Goal: Task Accomplishment & Management: Use online tool/utility

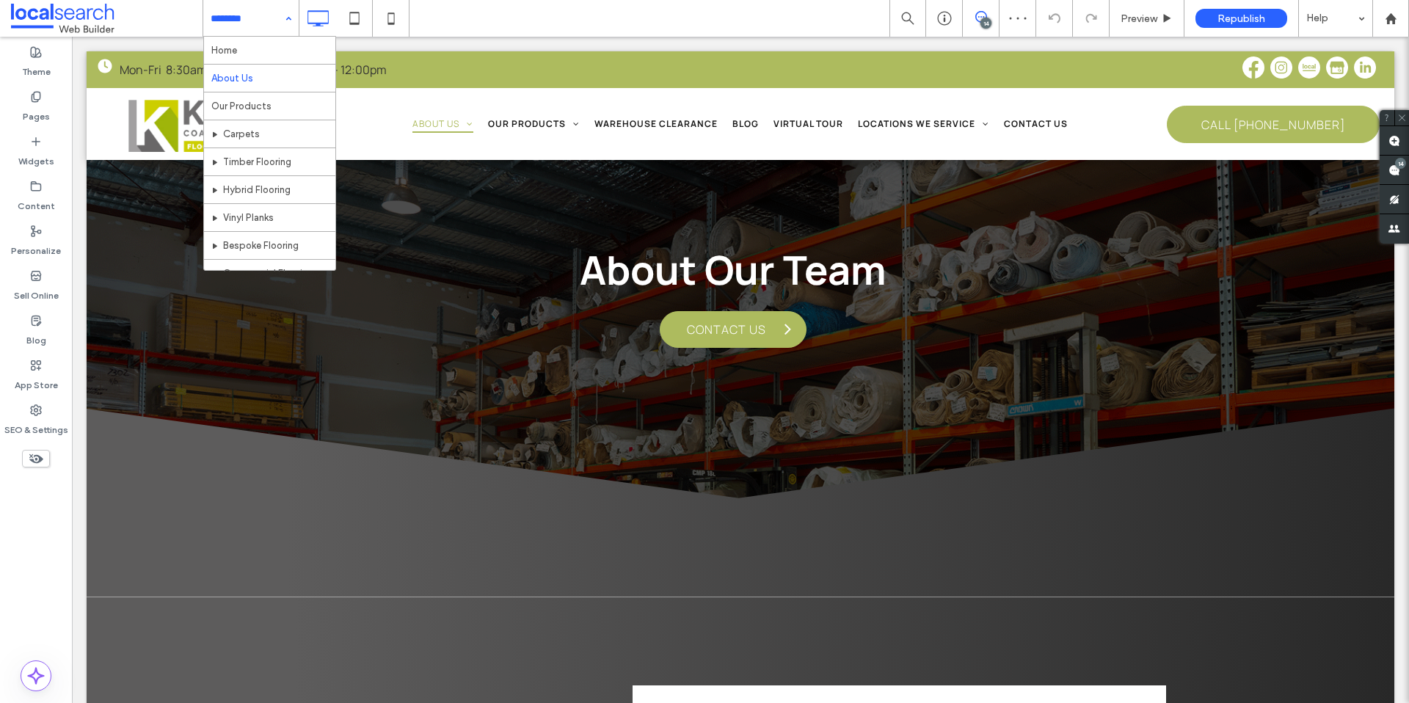
click at [236, 21] on input at bounding box center [247, 18] width 73 height 37
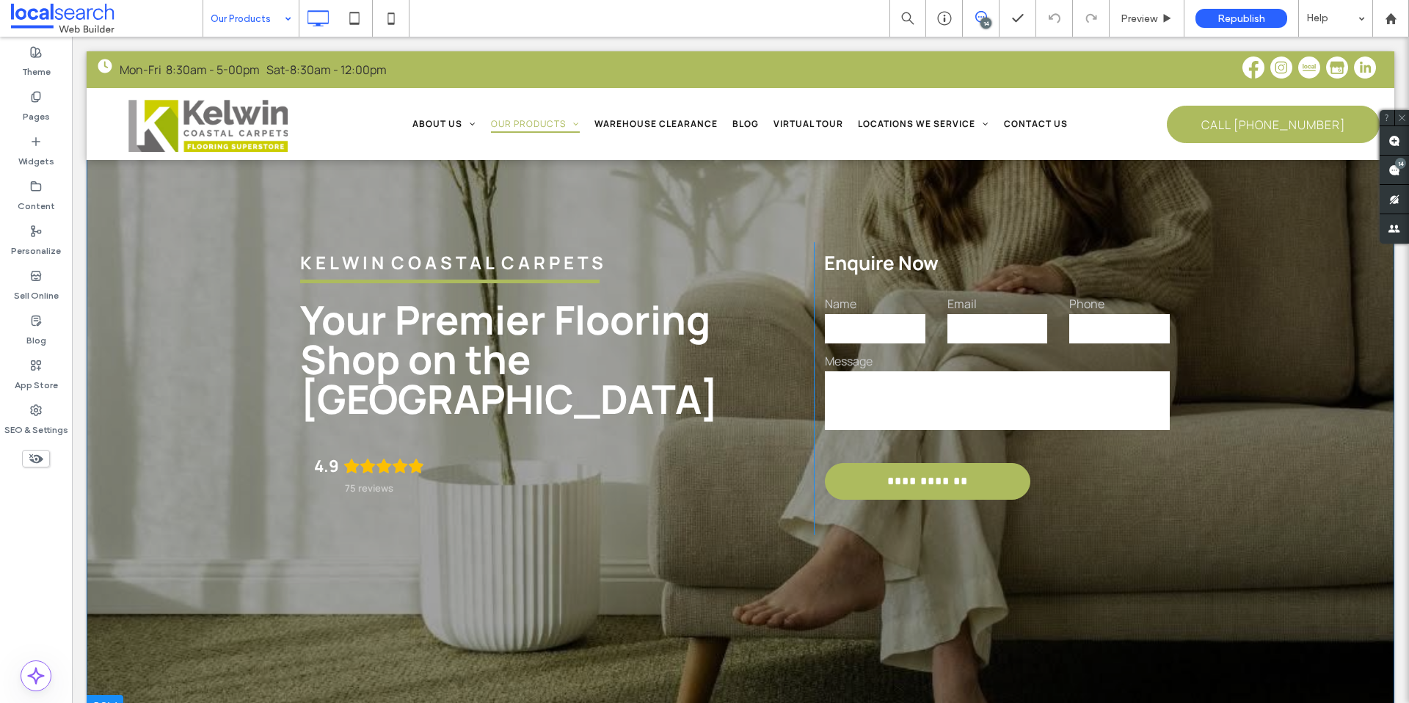
click at [158, 418] on div "**********" at bounding box center [740, 384] width 1307 height 667
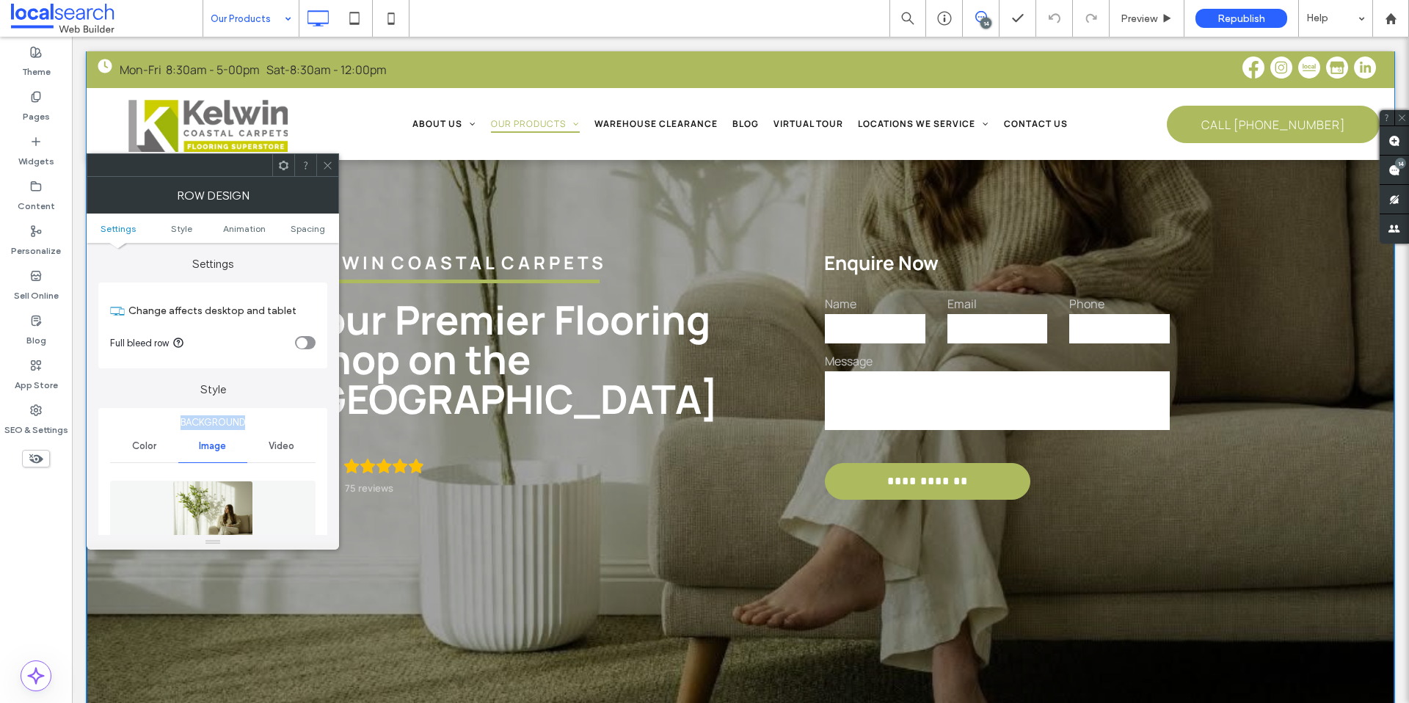
click at [158, 418] on span "Background" at bounding box center [212, 422] width 205 height 15
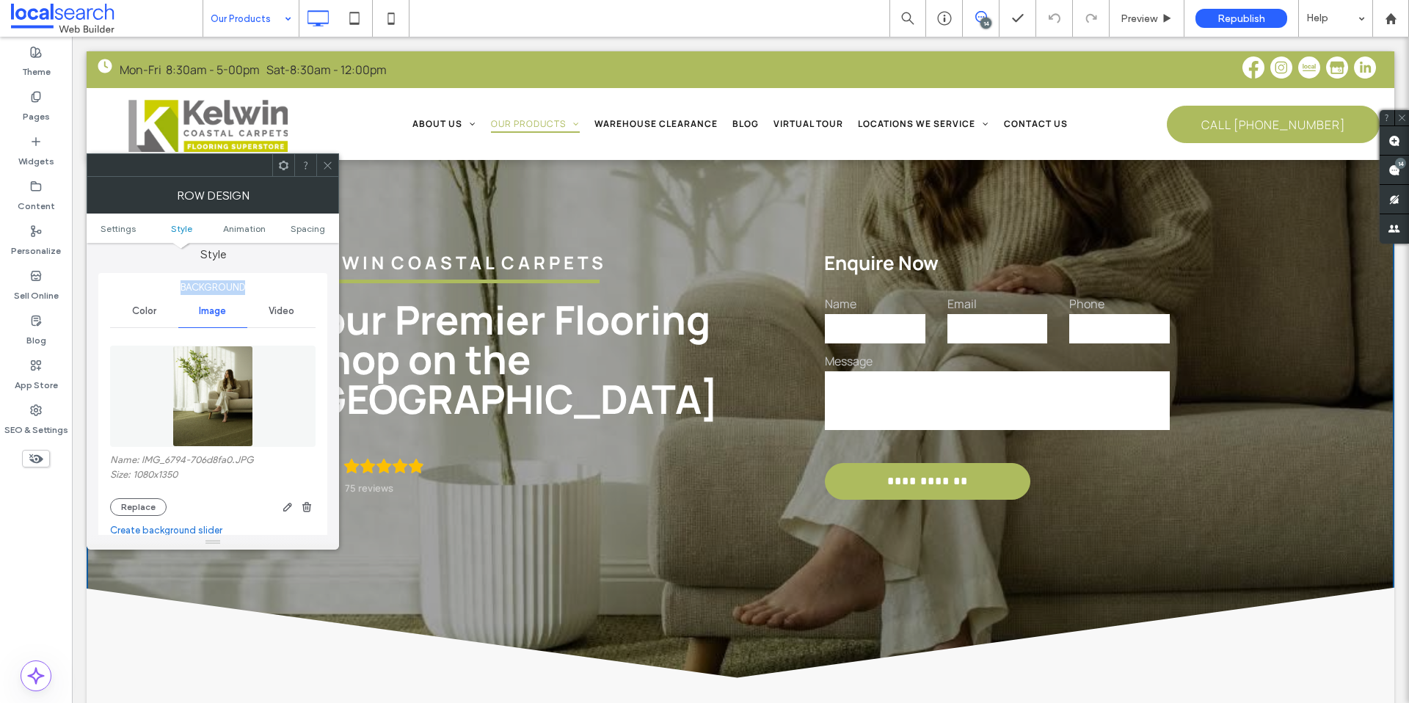
scroll to position [392, 0]
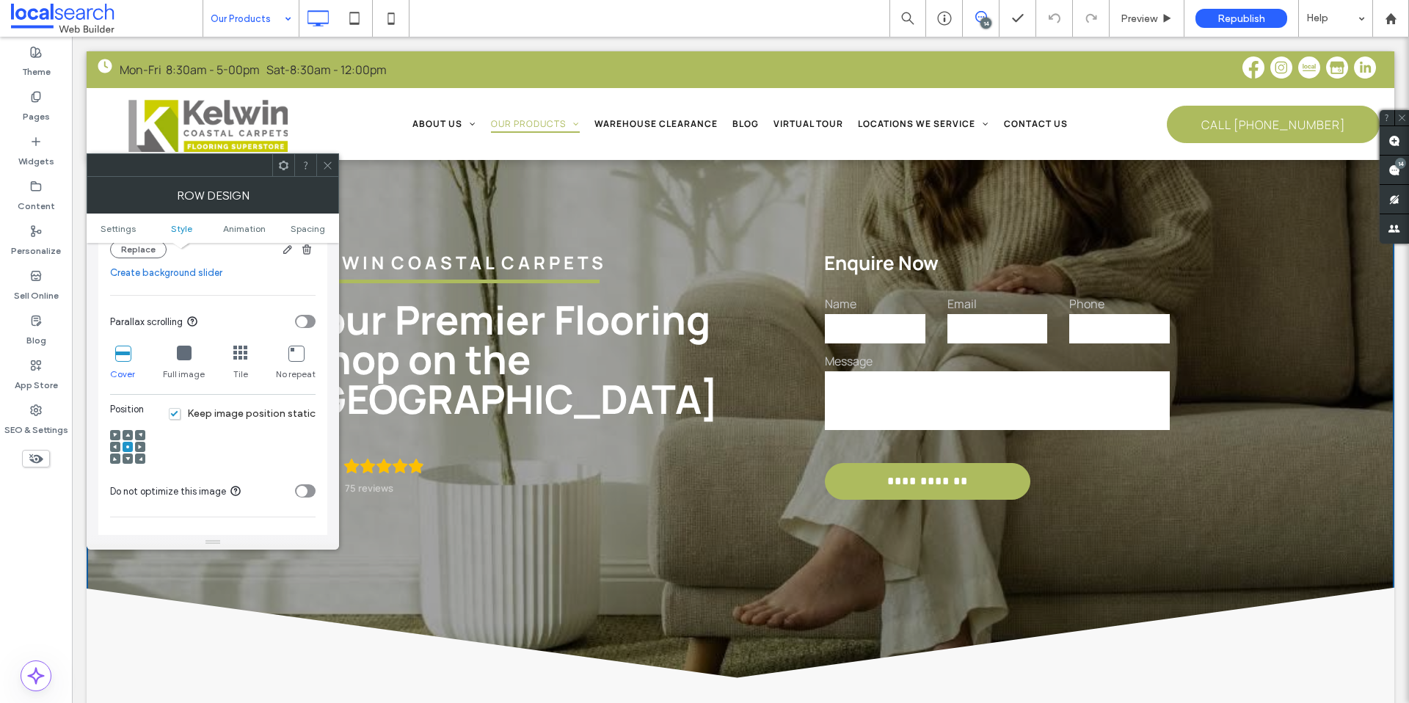
click at [125, 458] on icon at bounding box center [127, 458] width 4 height 4
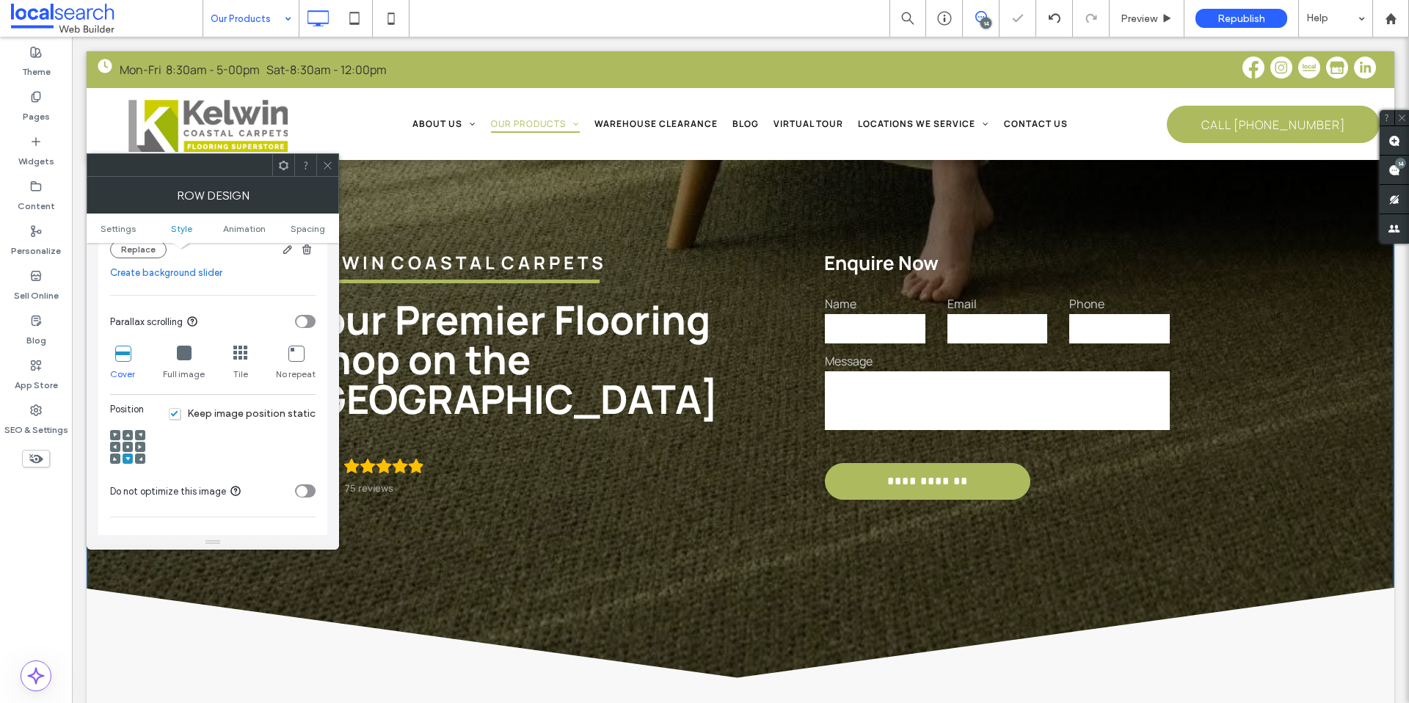
click at [129, 447] on icon at bounding box center [127, 447] width 4 height 4
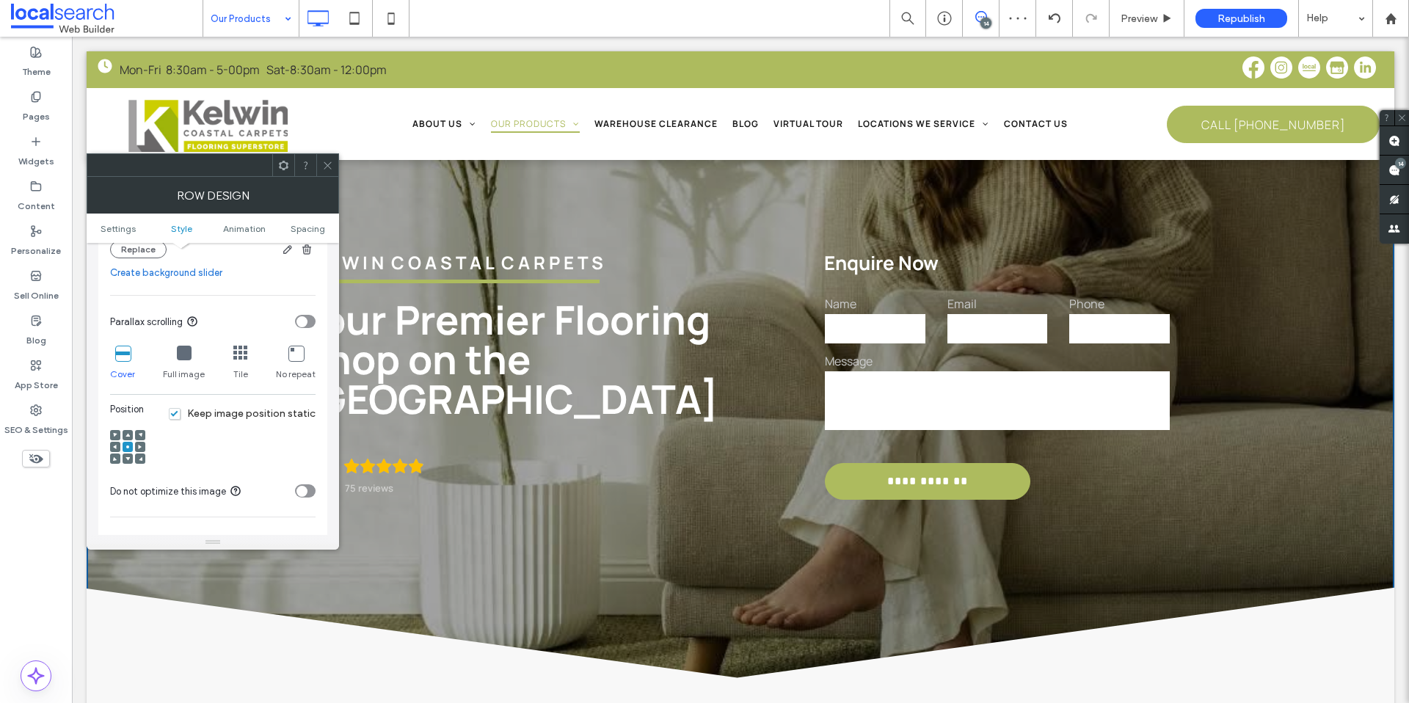
click at [336, 161] on div at bounding box center [327, 165] width 22 height 22
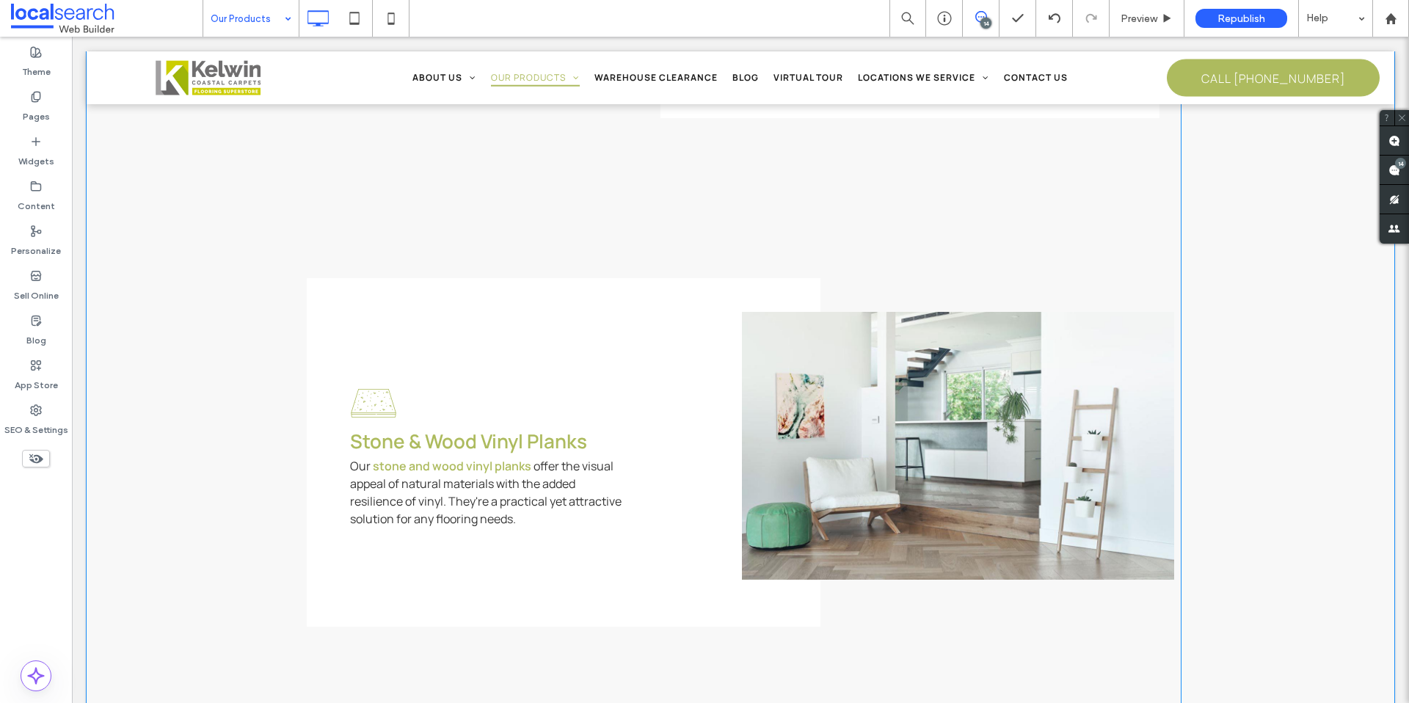
scroll to position [2260, 0]
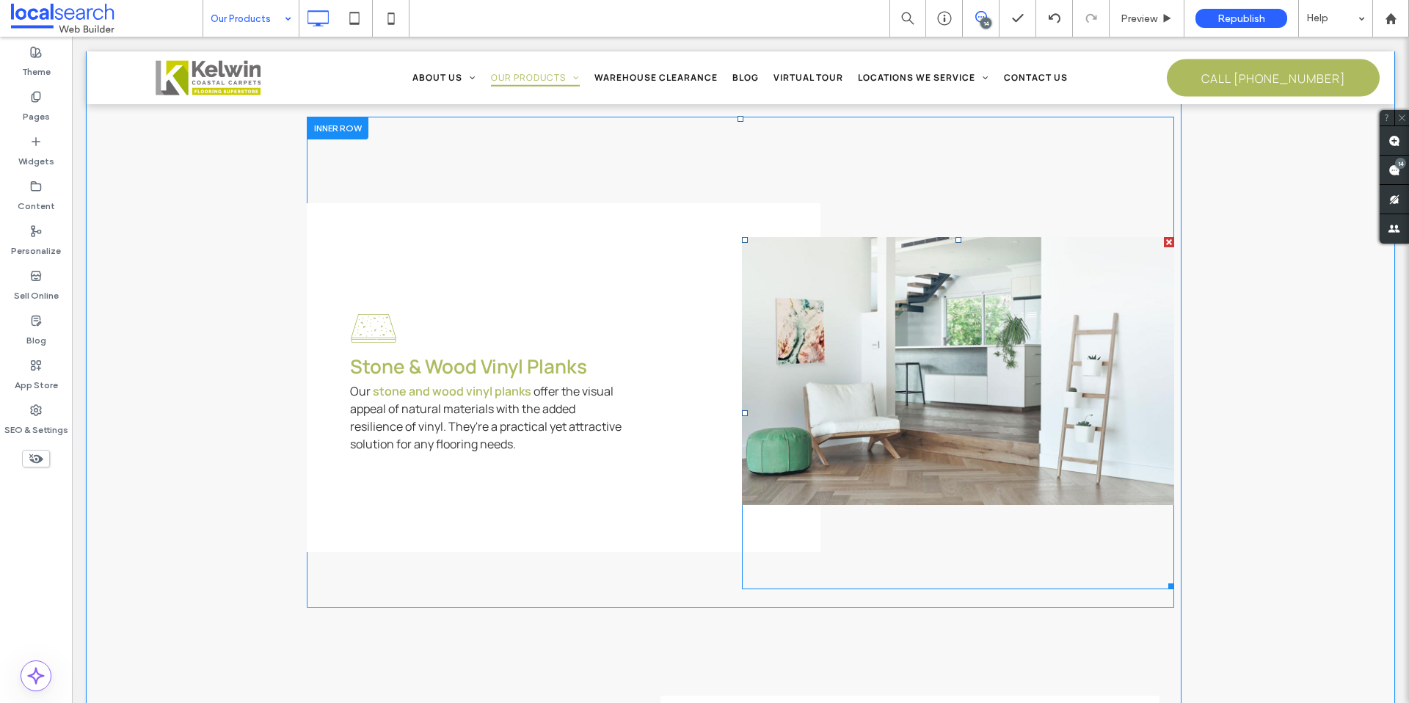
click at [858, 406] on link at bounding box center [958, 371] width 432 height 268
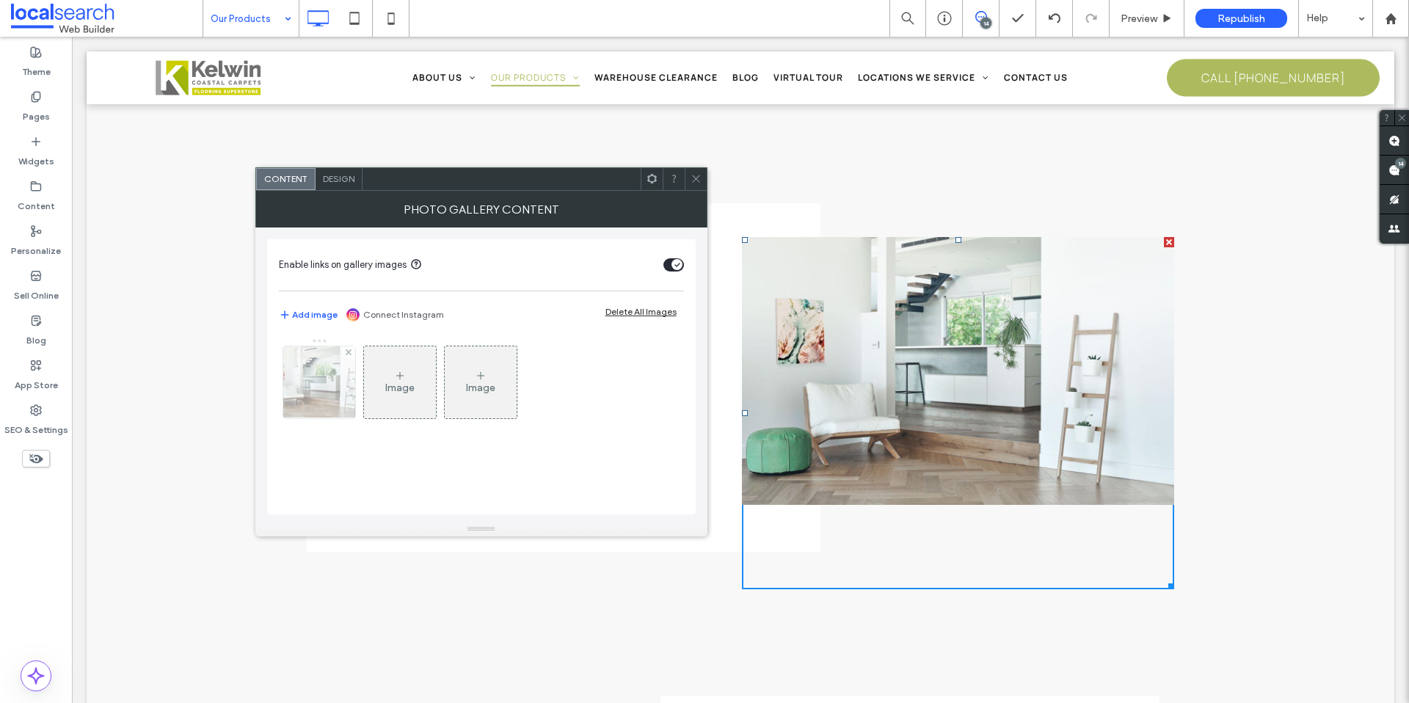
click at [333, 386] on img at bounding box center [318, 382] width 111 height 72
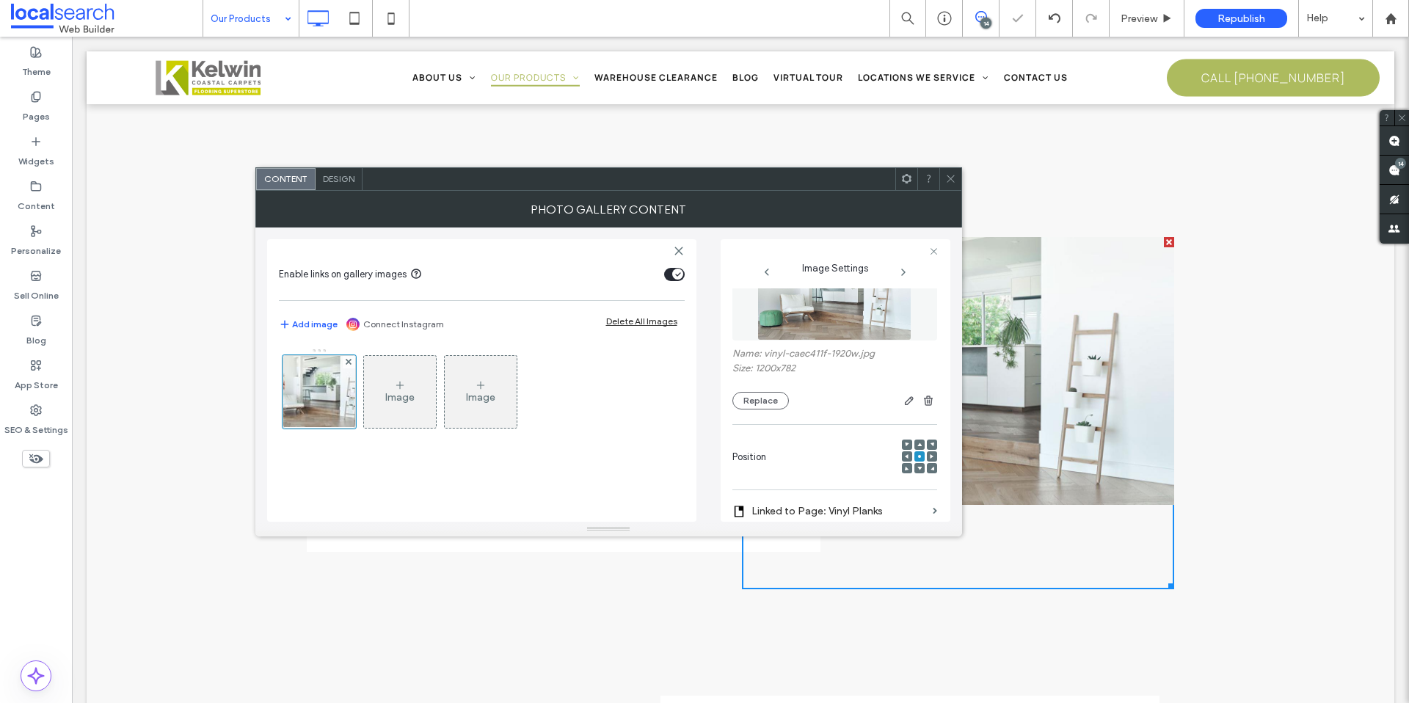
scroll to position [123, 0]
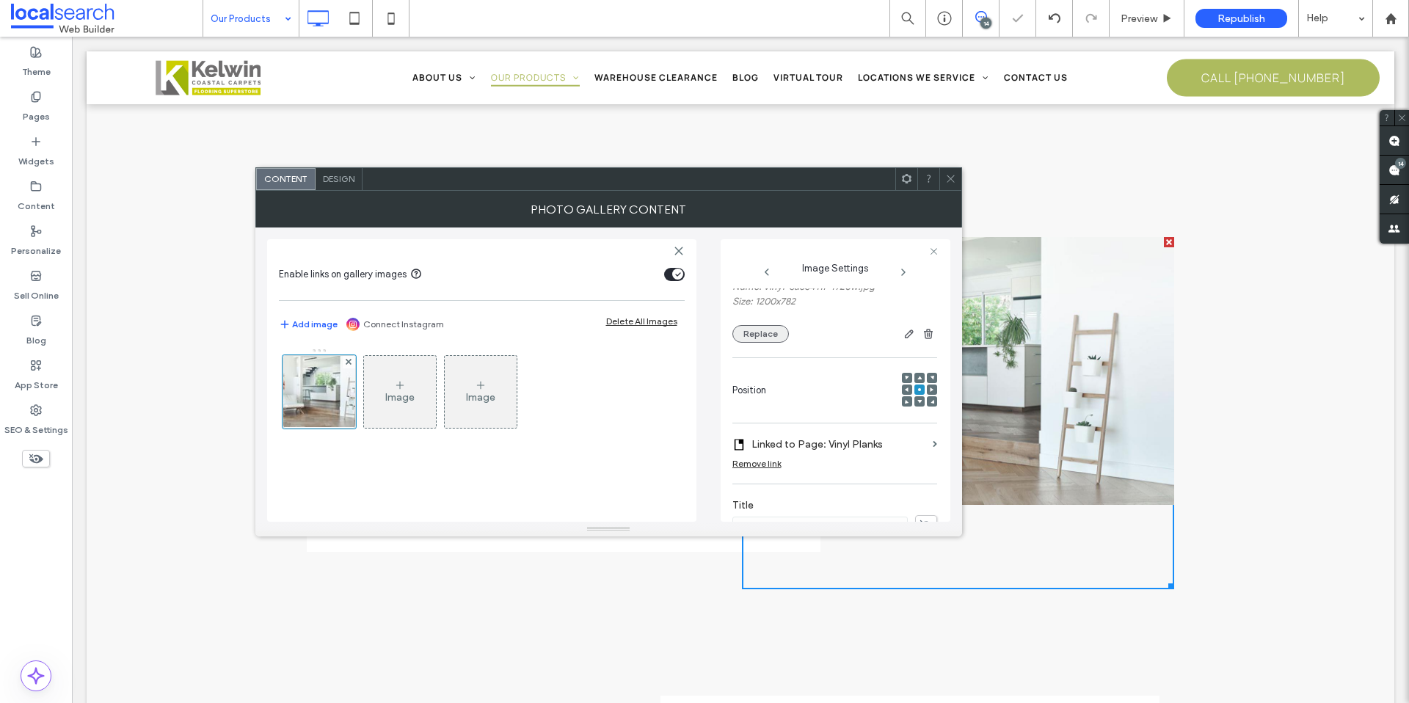
click at [770, 333] on button "Replace" at bounding box center [760, 334] width 56 height 18
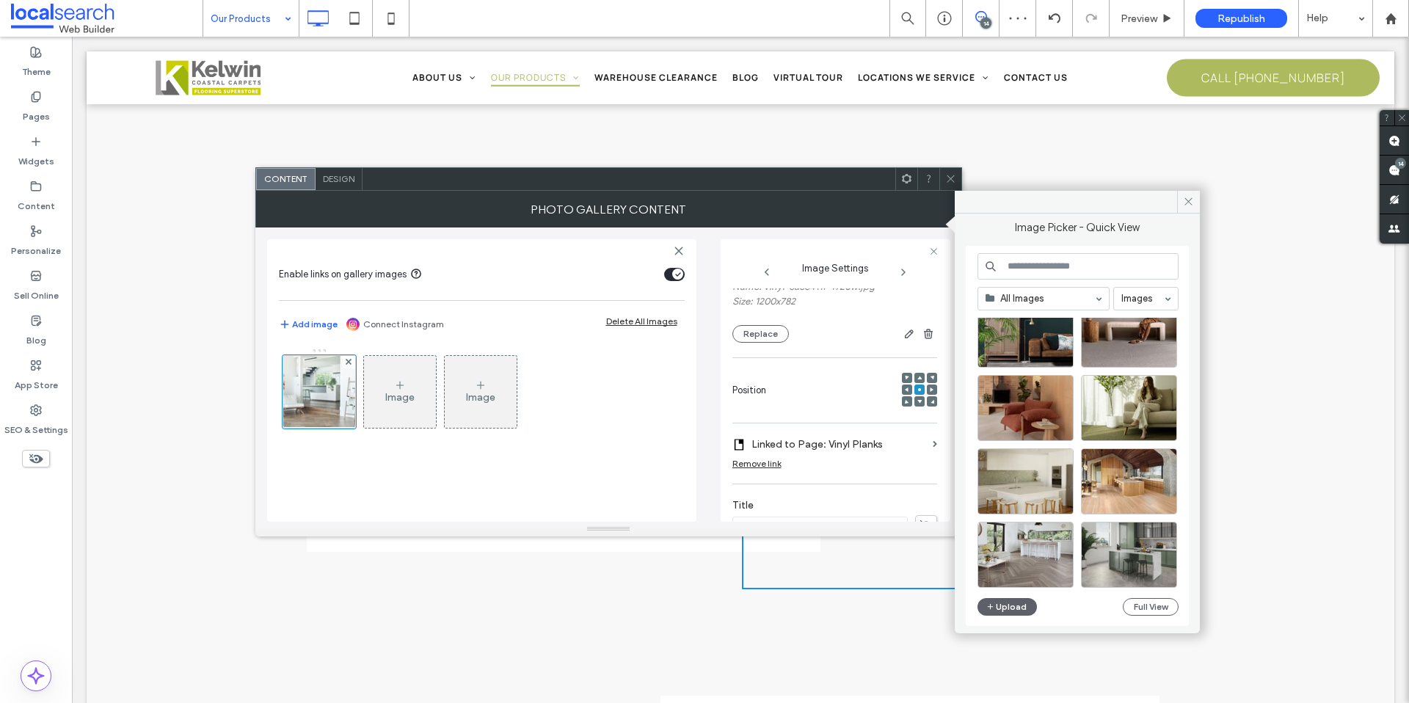
scroll to position [629, 0]
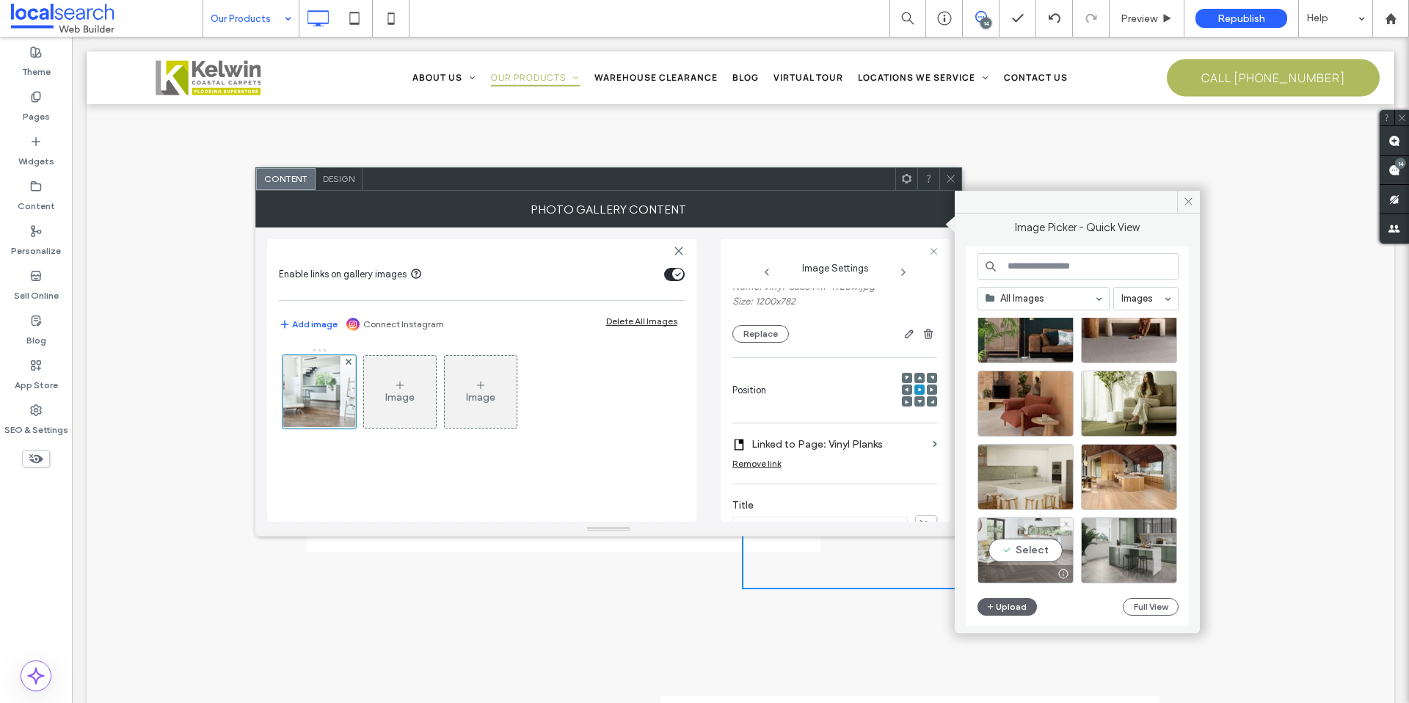
drag, startPoint x: 1065, startPoint y: 572, endPoint x: 994, endPoint y: 536, distance: 80.1
click at [1065, 572] on div at bounding box center [1063, 574] width 18 height 12
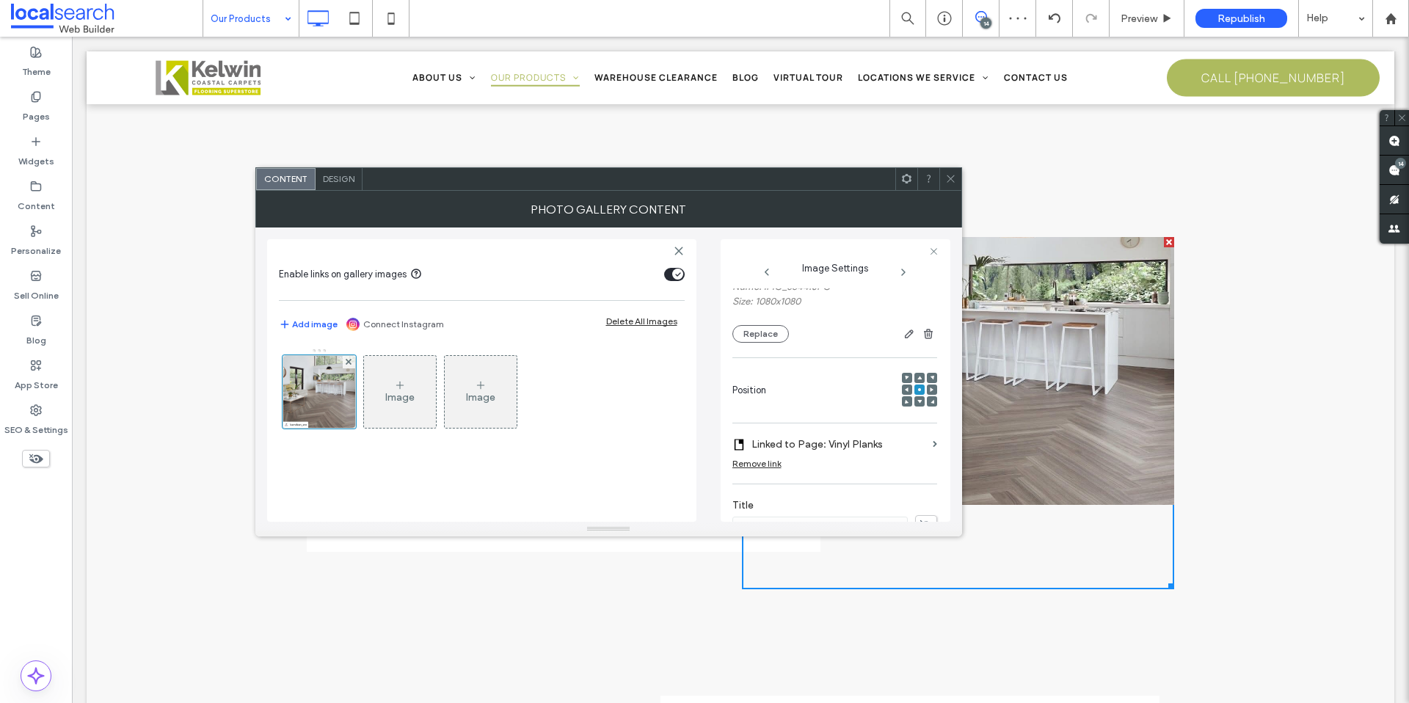
click at [945, 175] on icon at bounding box center [950, 178] width 11 height 11
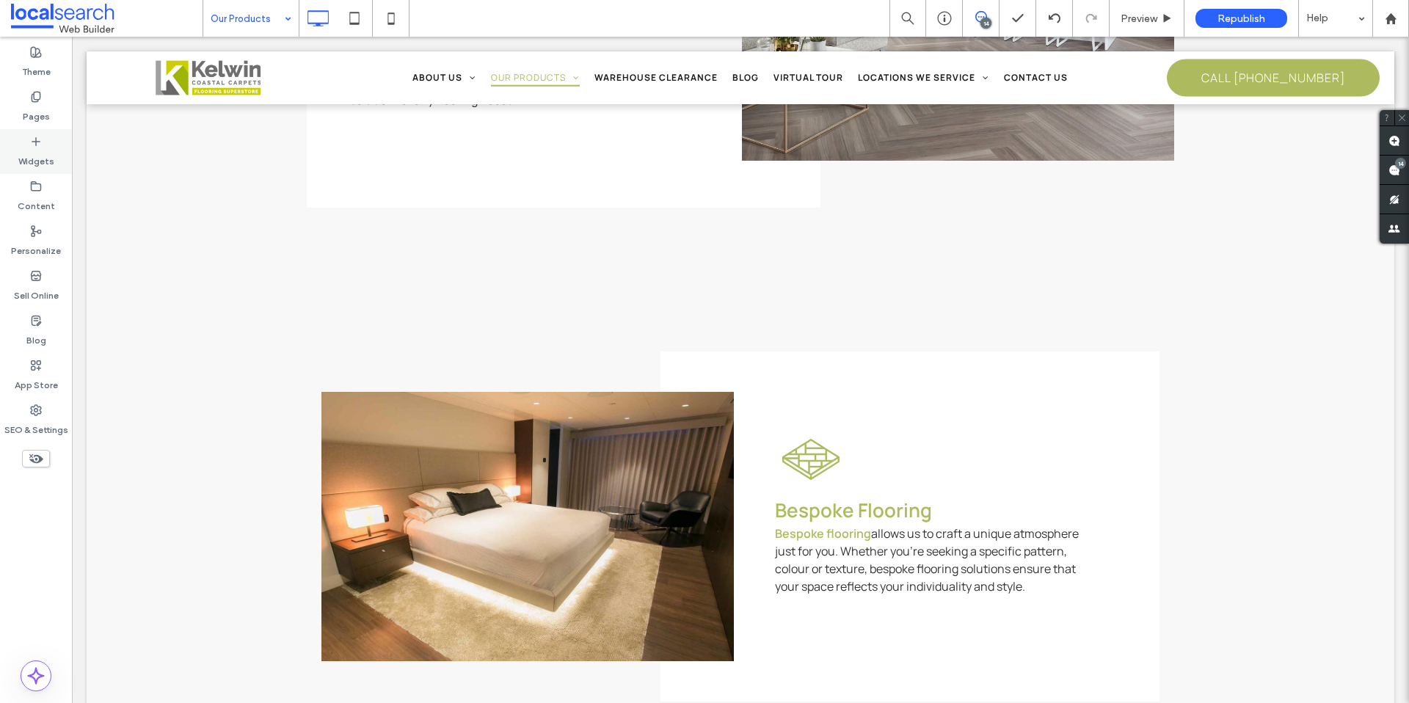
scroll to position [2337, 0]
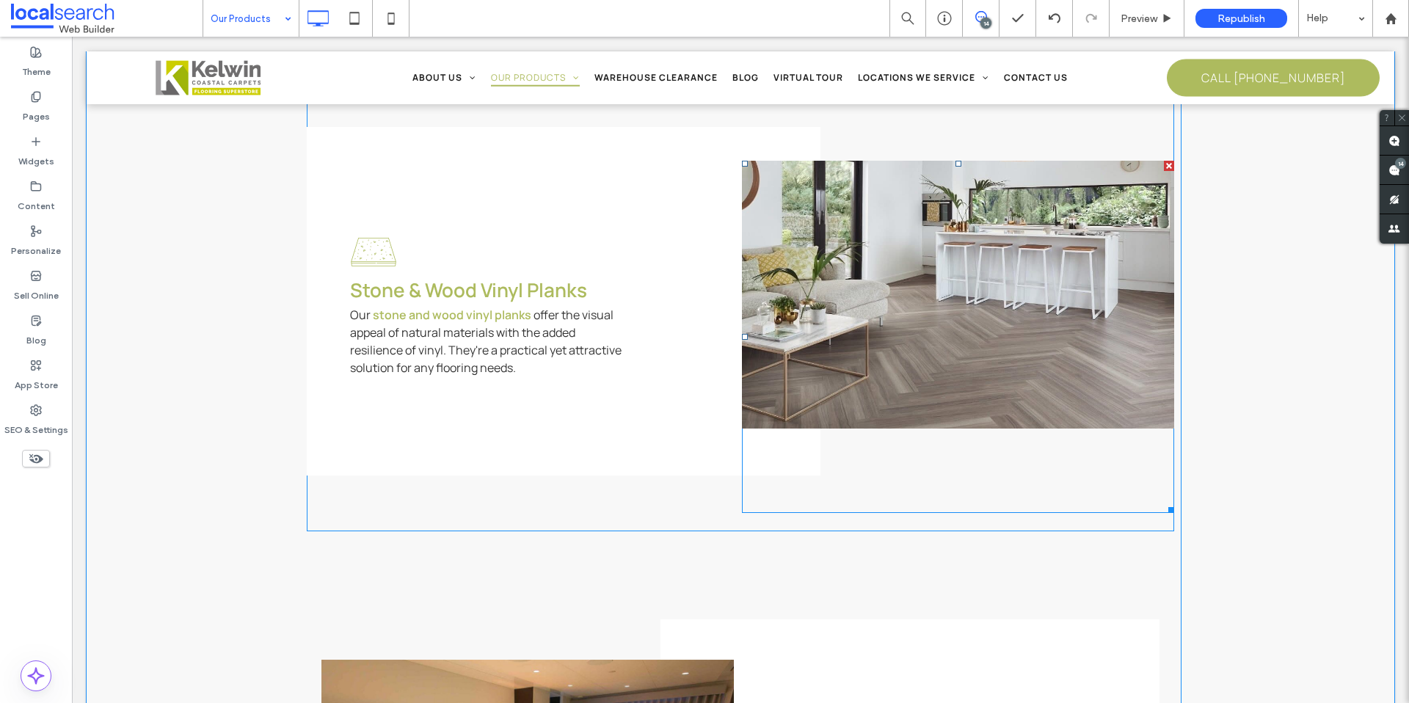
click at [881, 355] on link at bounding box center [958, 295] width 432 height 268
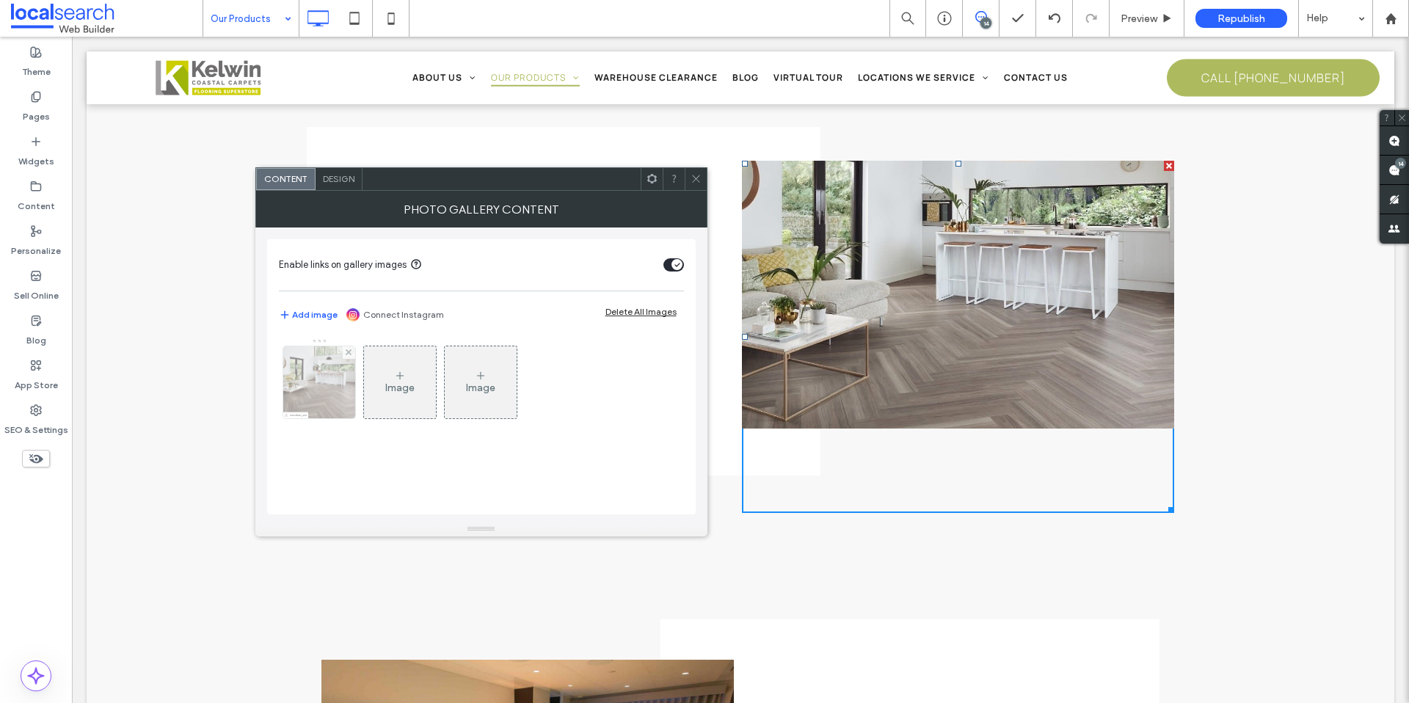
click at [340, 368] on img at bounding box center [319, 382] width 72 height 72
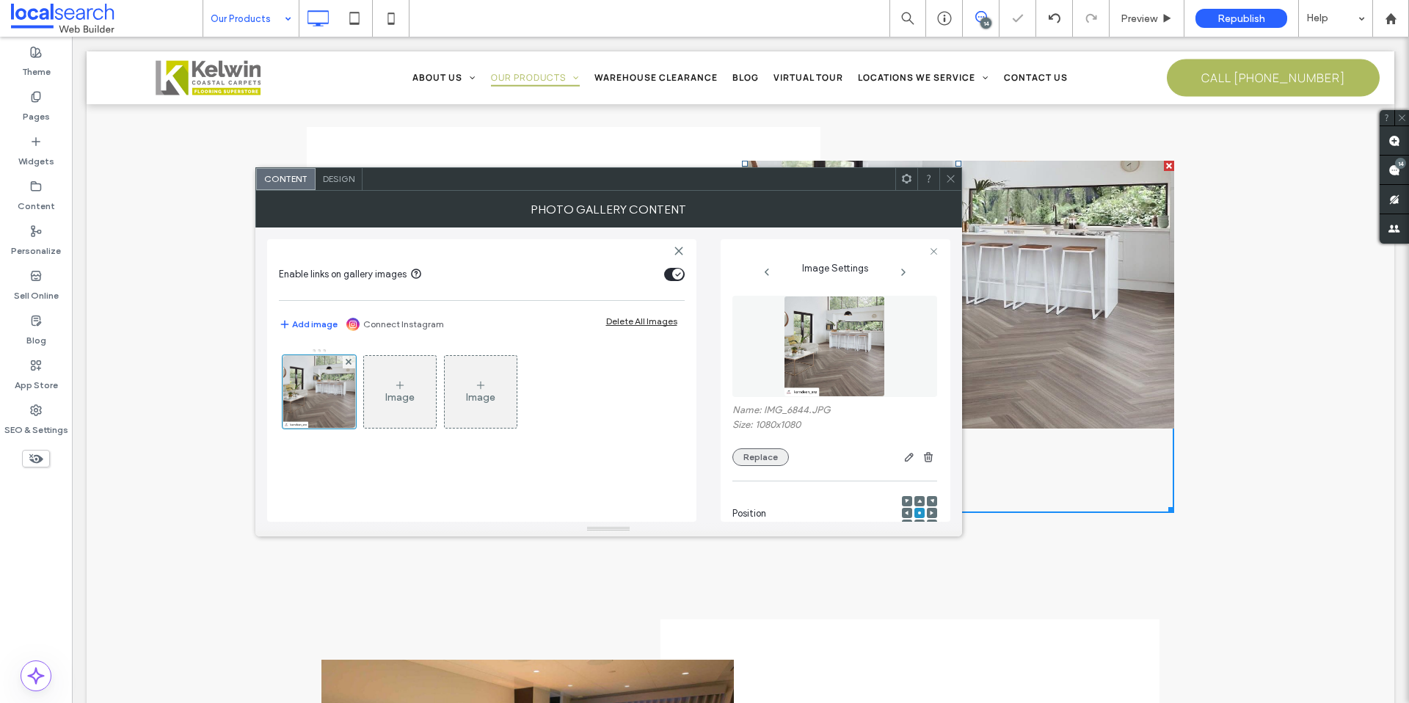
click at [767, 454] on button "Replace" at bounding box center [760, 457] width 56 height 18
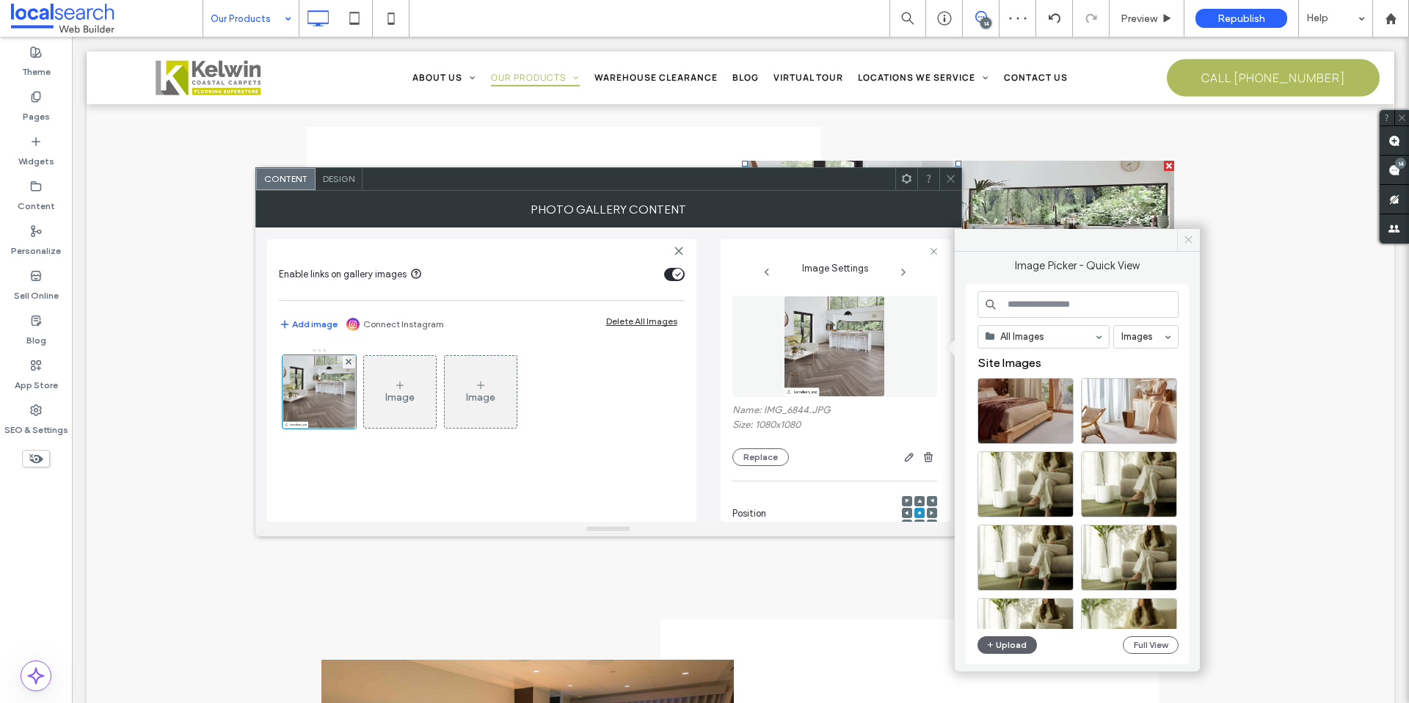
click at [1183, 245] on span at bounding box center [1188, 240] width 23 height 22
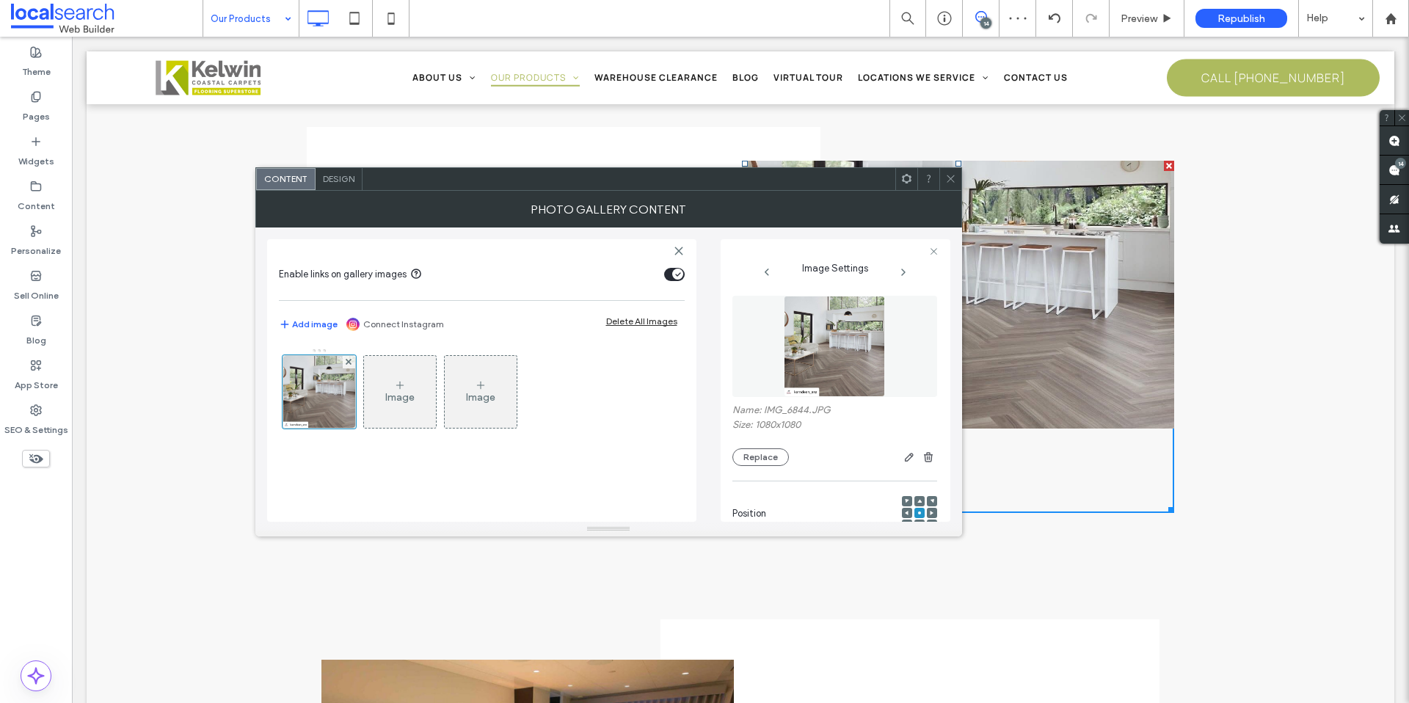
click at [952, 178] on icon at bounding box center [950, 178] width 11 height 11
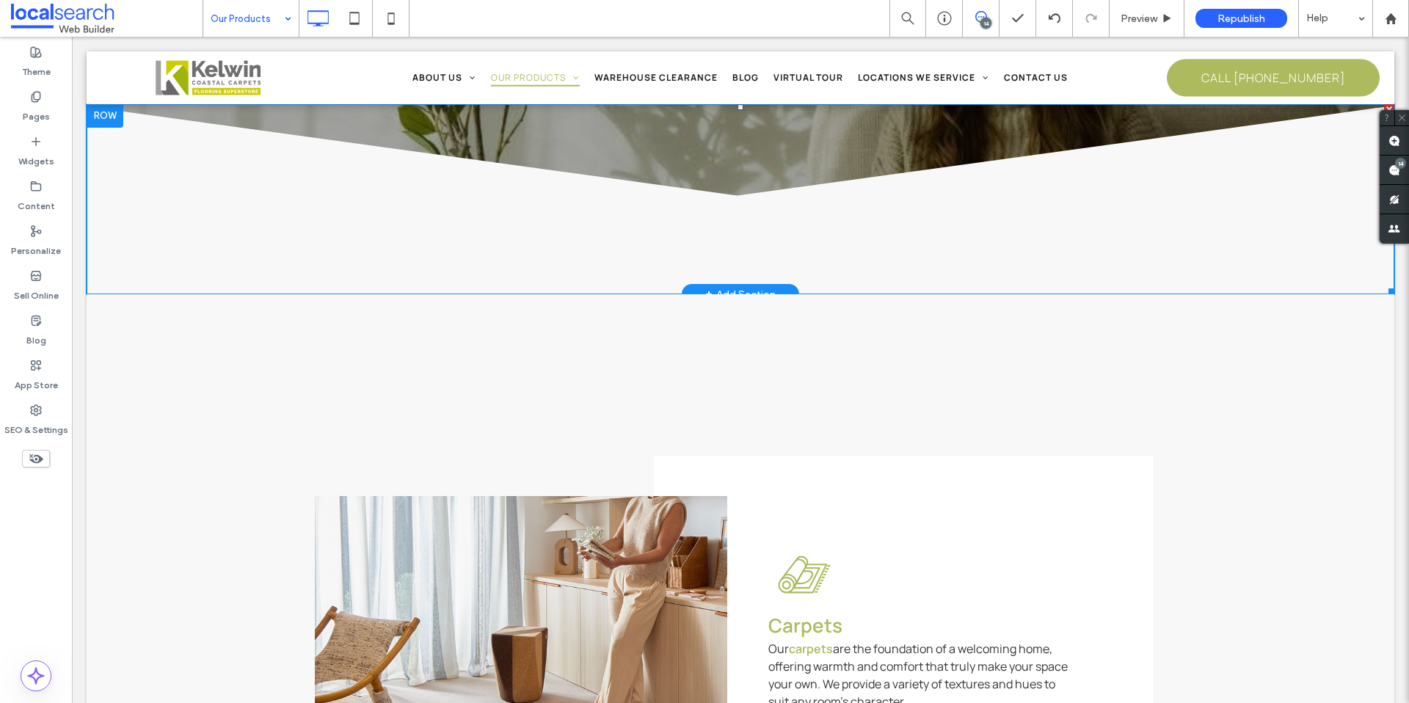
scroll to position [291, 0]
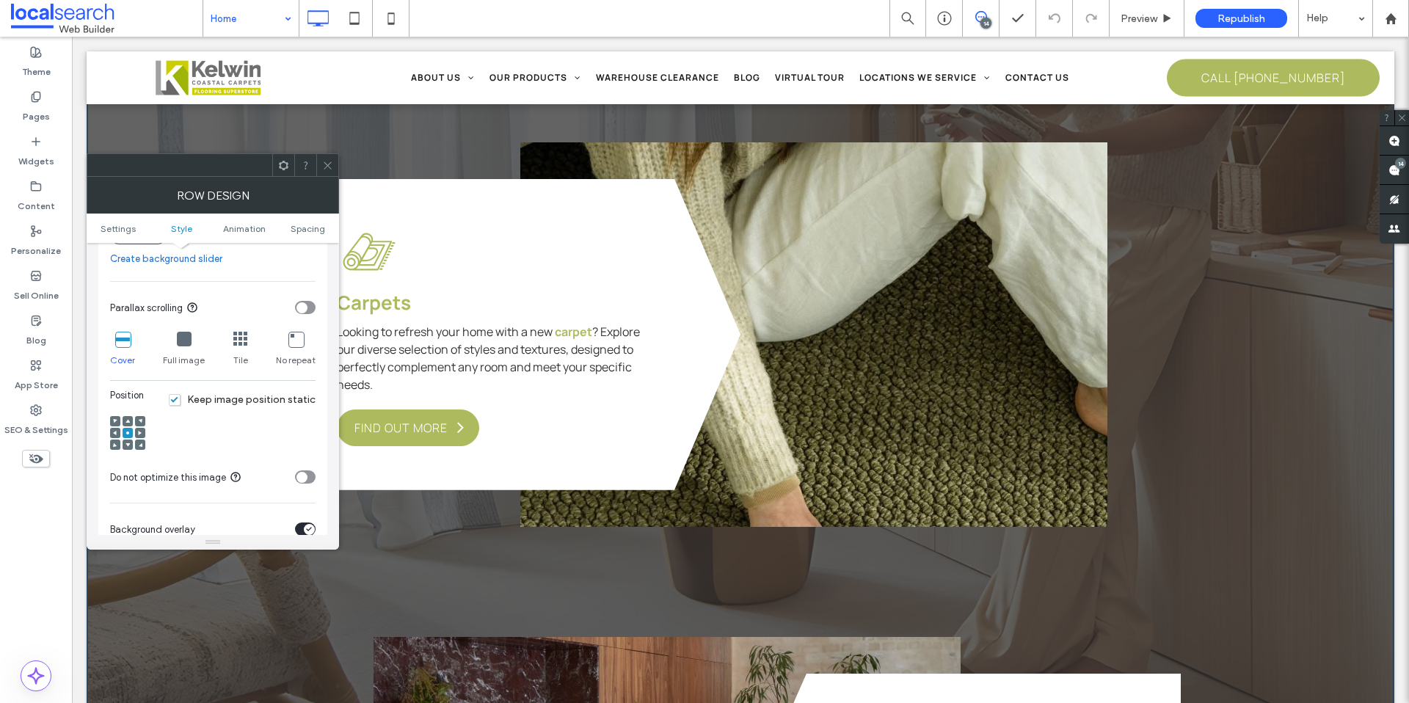
scroll to position [574, 0]
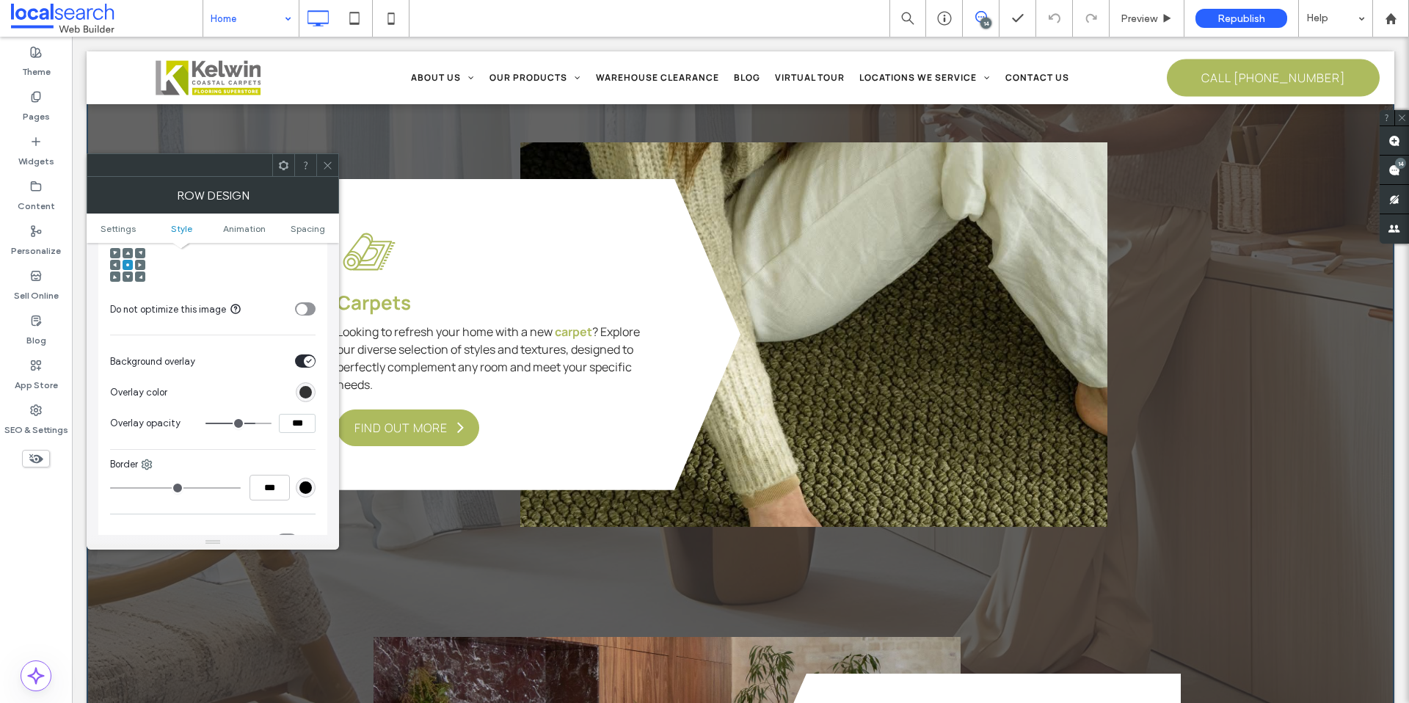
click at [310, 392] on div "rgb(50, 50, 50)" at bounding box center [305, 392] width 12 height 12
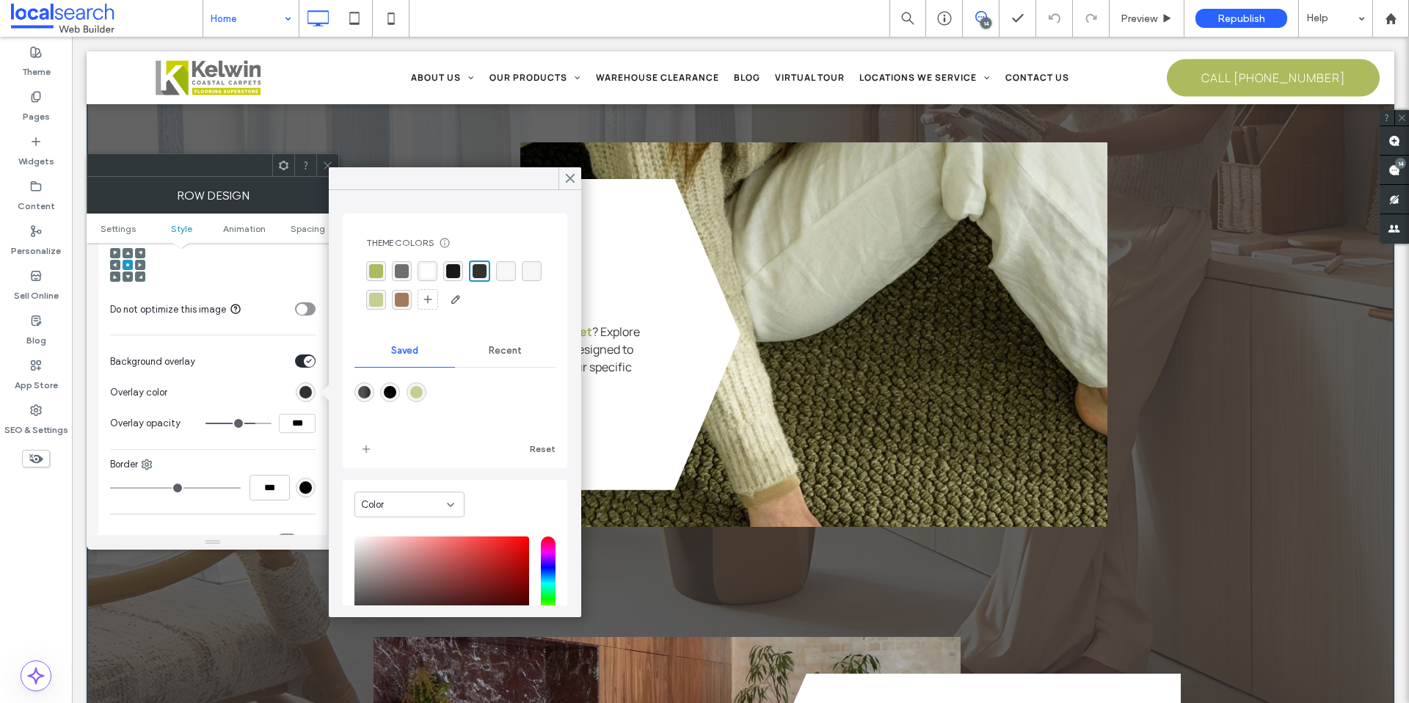
click at [504, 270] on div "rgba(248, 248, 248, 1)" at bounding box center [506, 271] width 14 height 14
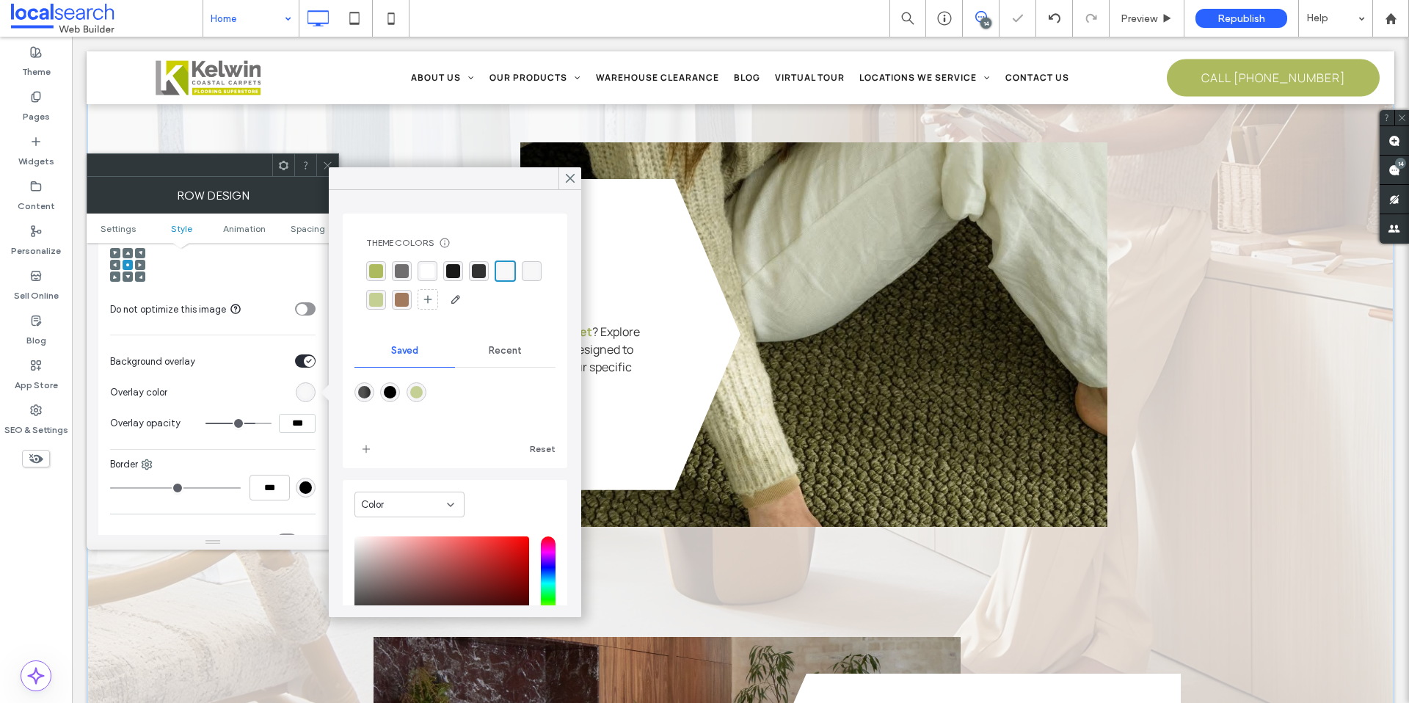
type input "**"
type input "***"
type input "****"
drag, startPoint x: 249, startPoint y: 423, endPoint x: 304, endPoint y: 431, distance: 56.2
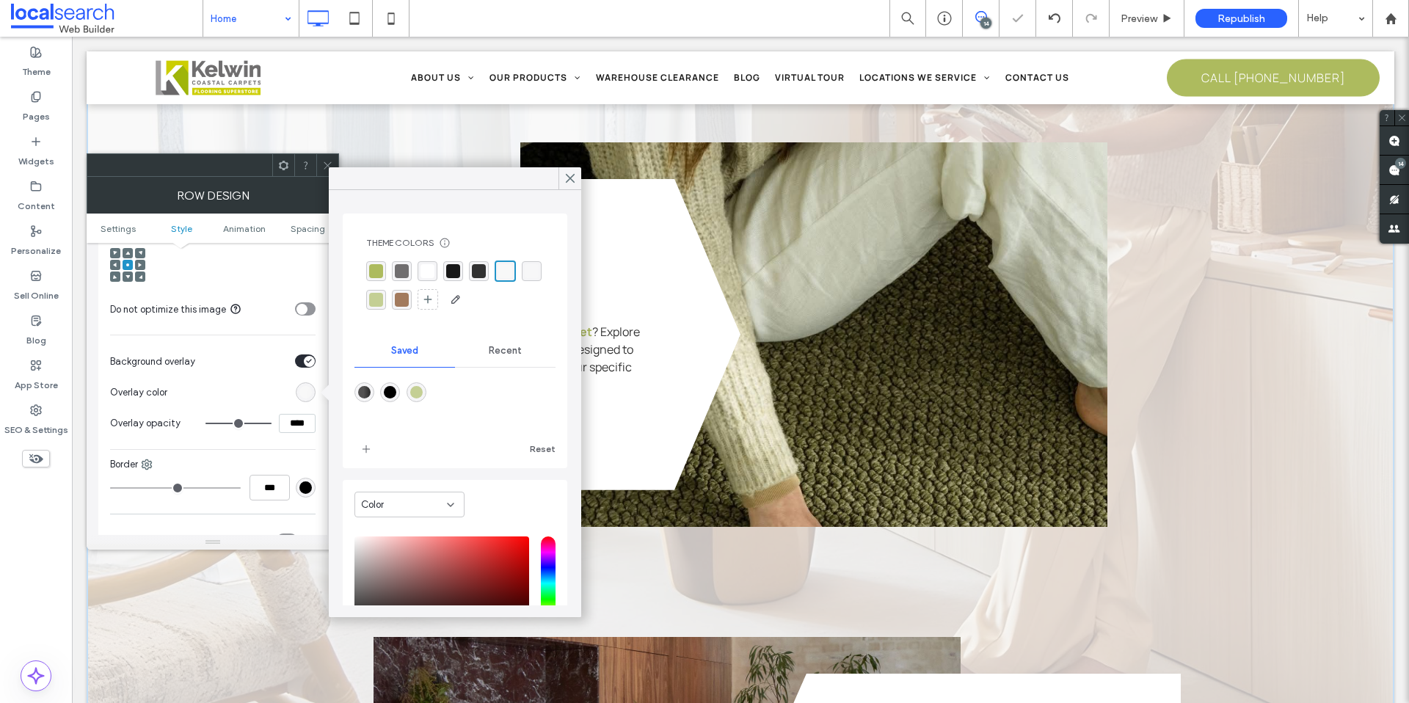
type input "***"
click at [271, 424] on input "range" at bounding box center [238, 423] width 66 height 1
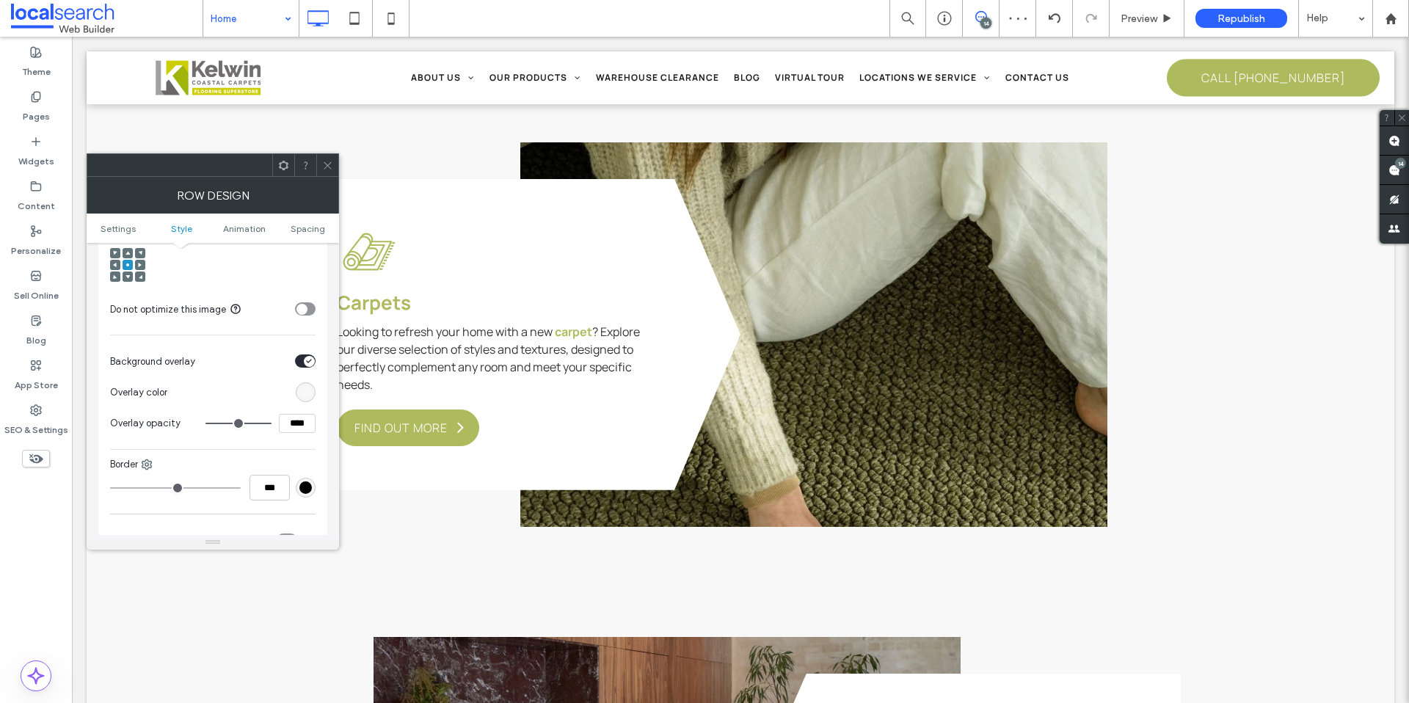
click at [332, 170] on span at bounding box center [327, 165] width 11 height 22
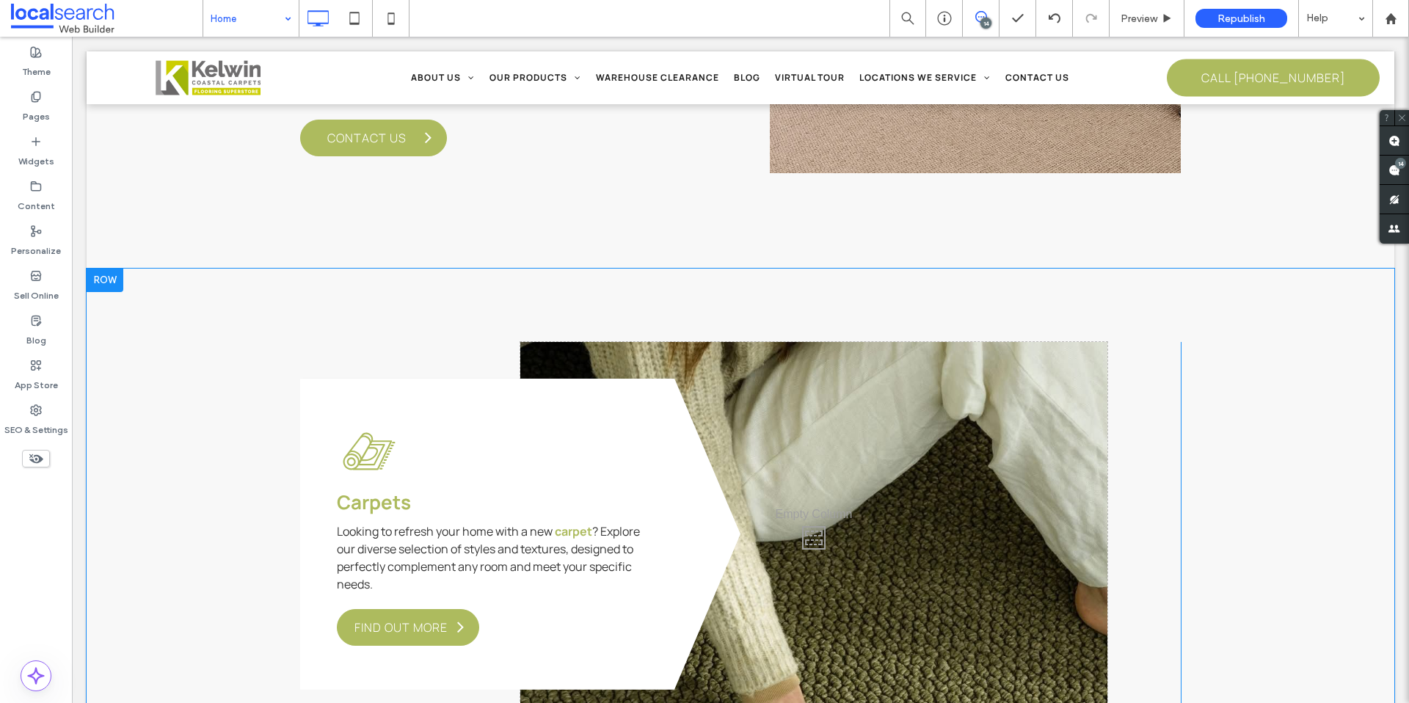
scroll to position [2122, 0]
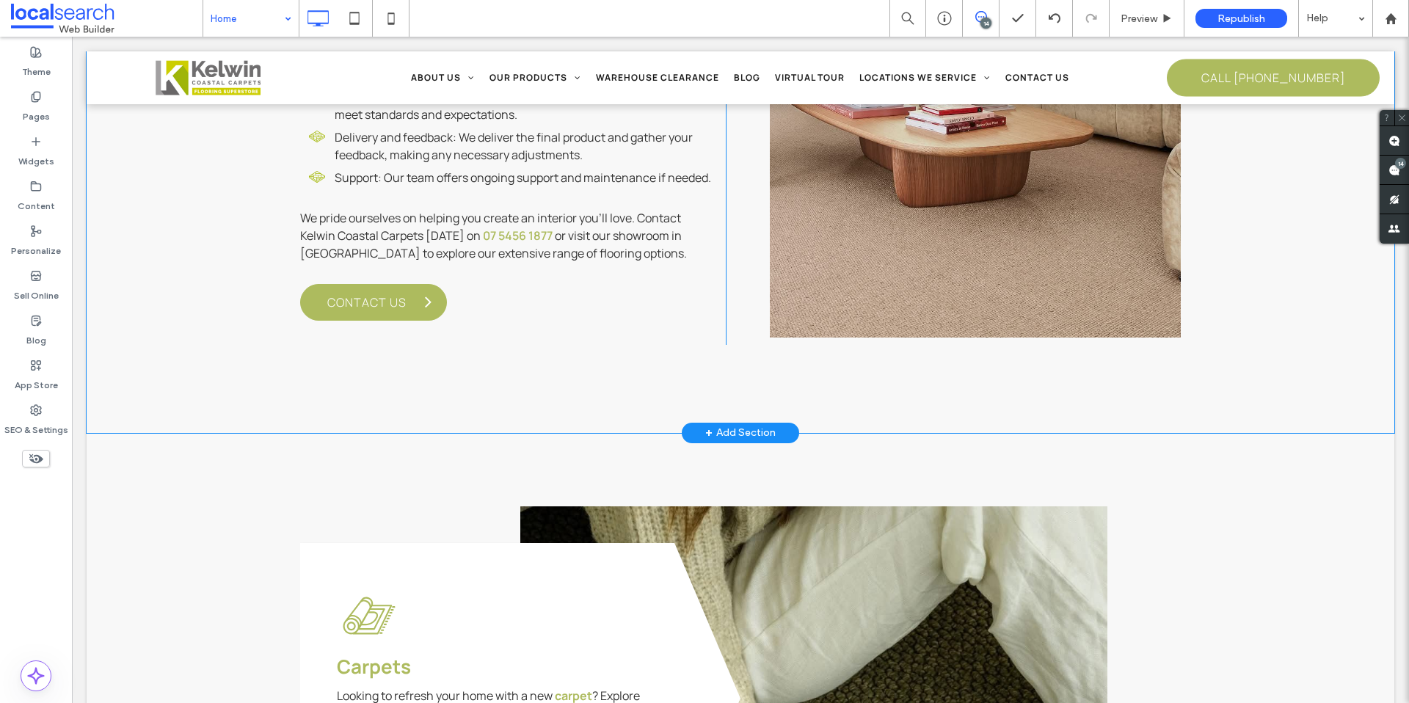
click at [1241, 332] on div "Your Trusted Flooring Provider Our team of flooring experts is committed to pro…" at bounding box center [740, 59] width 1307 height 745
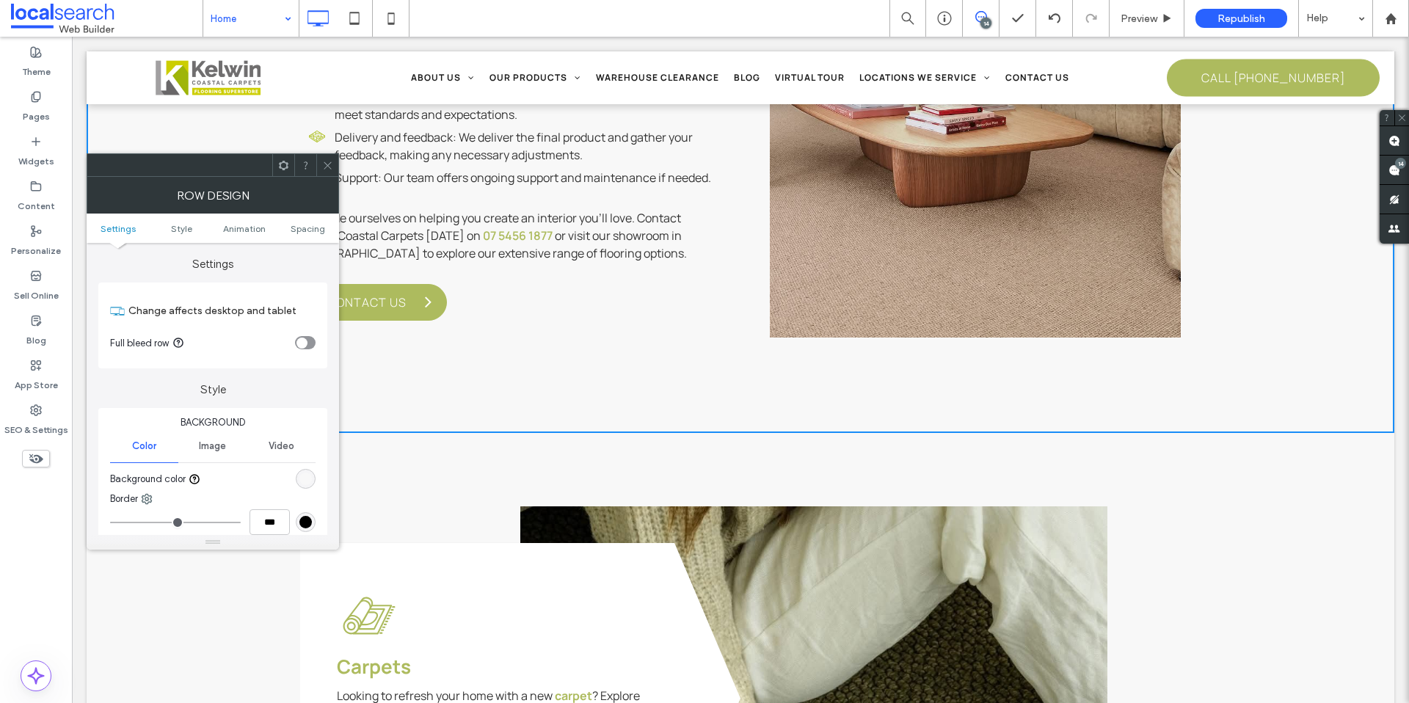
click at [306, 481] on div "rgb(248, 248, 248)" at bounding box center [305, 478] width 12 height 12
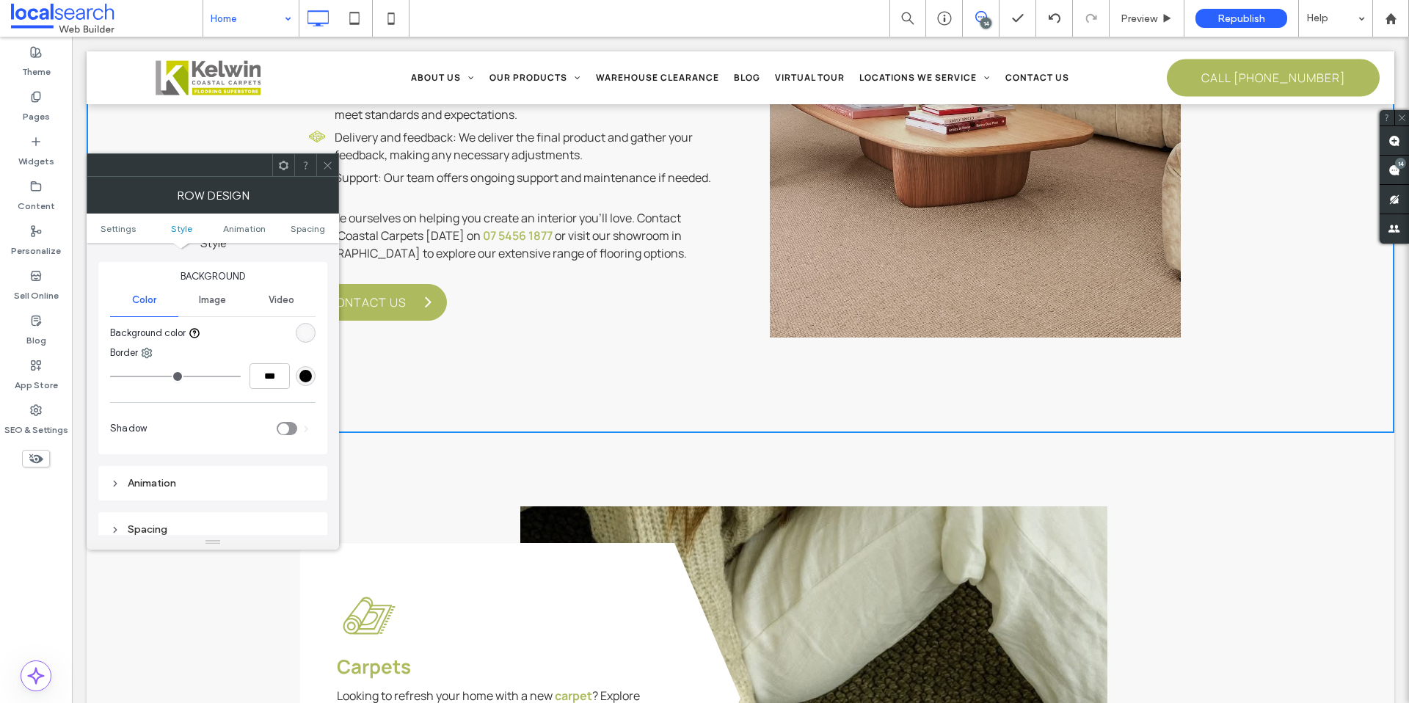
scroll to position [231, 0]
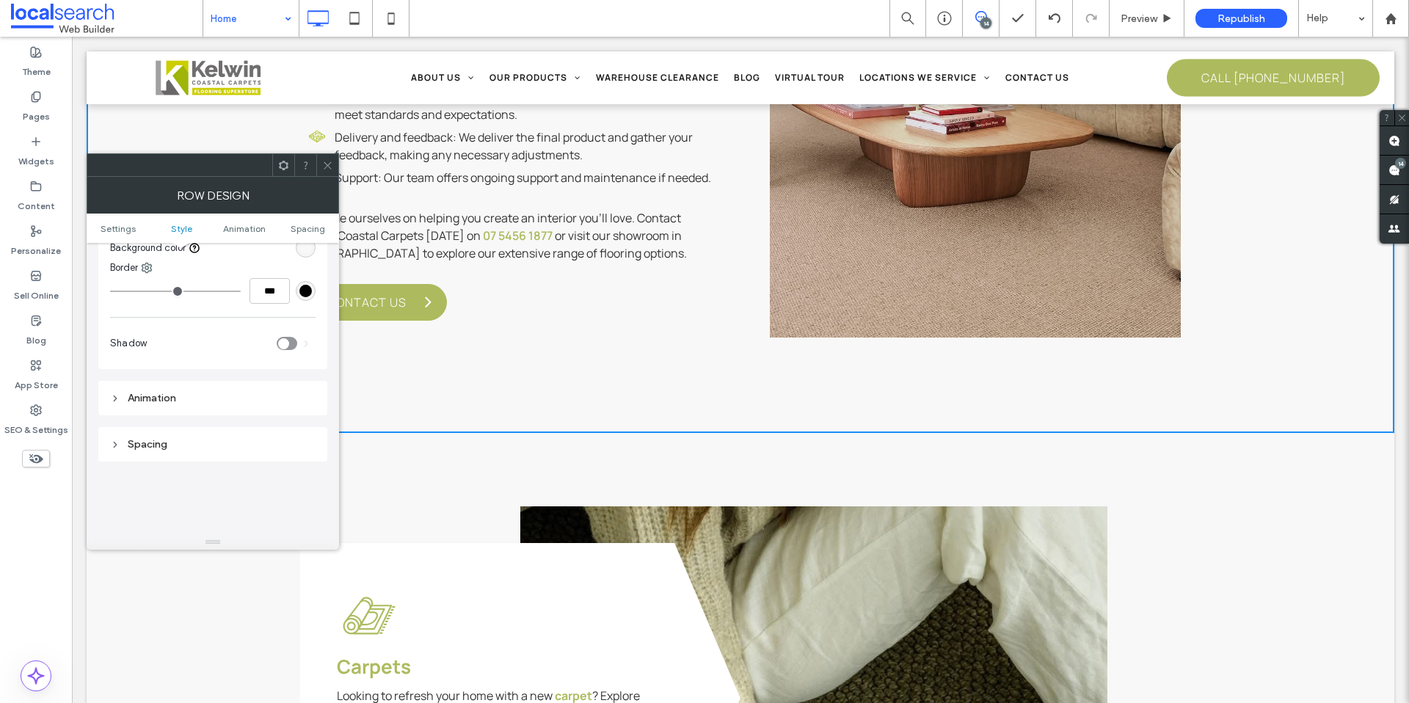
click at [326, 169] on icon at bounding box center [327, 165] width 11 height 11
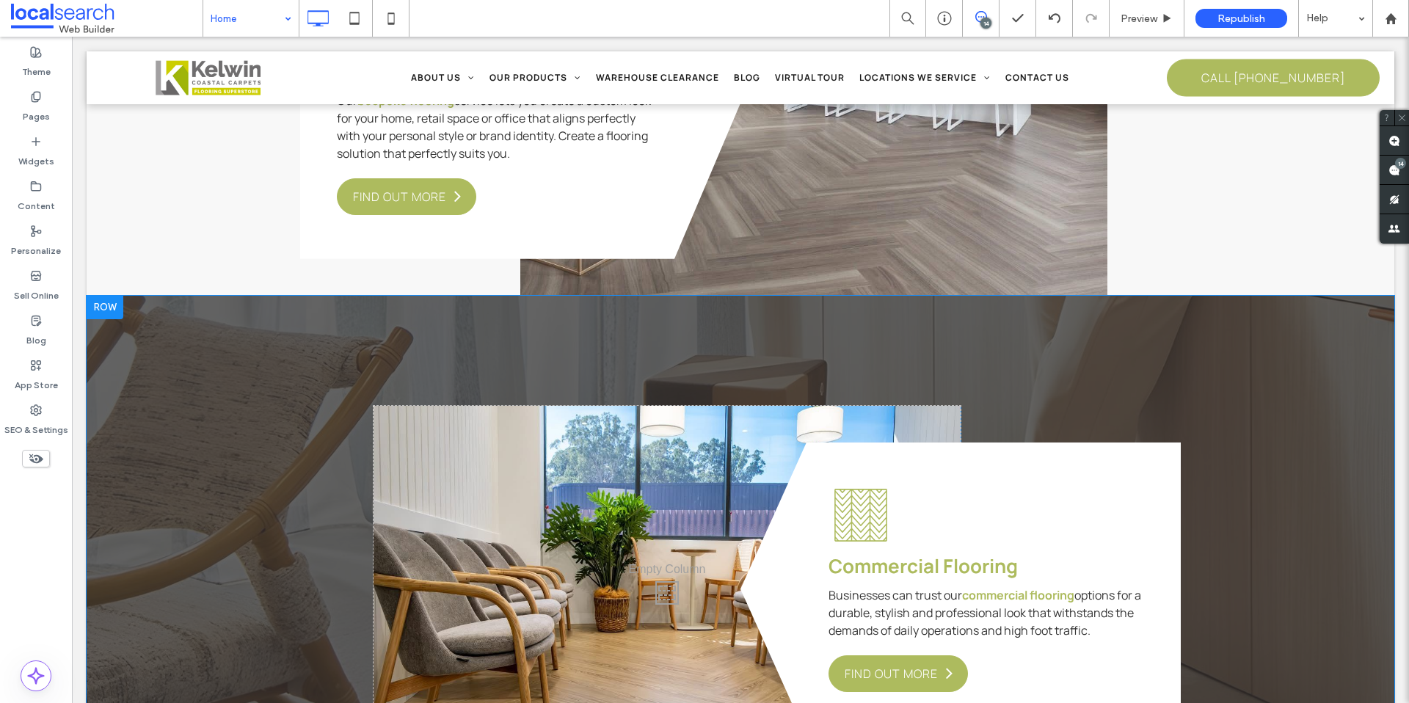
scroll to position [4672, 0]
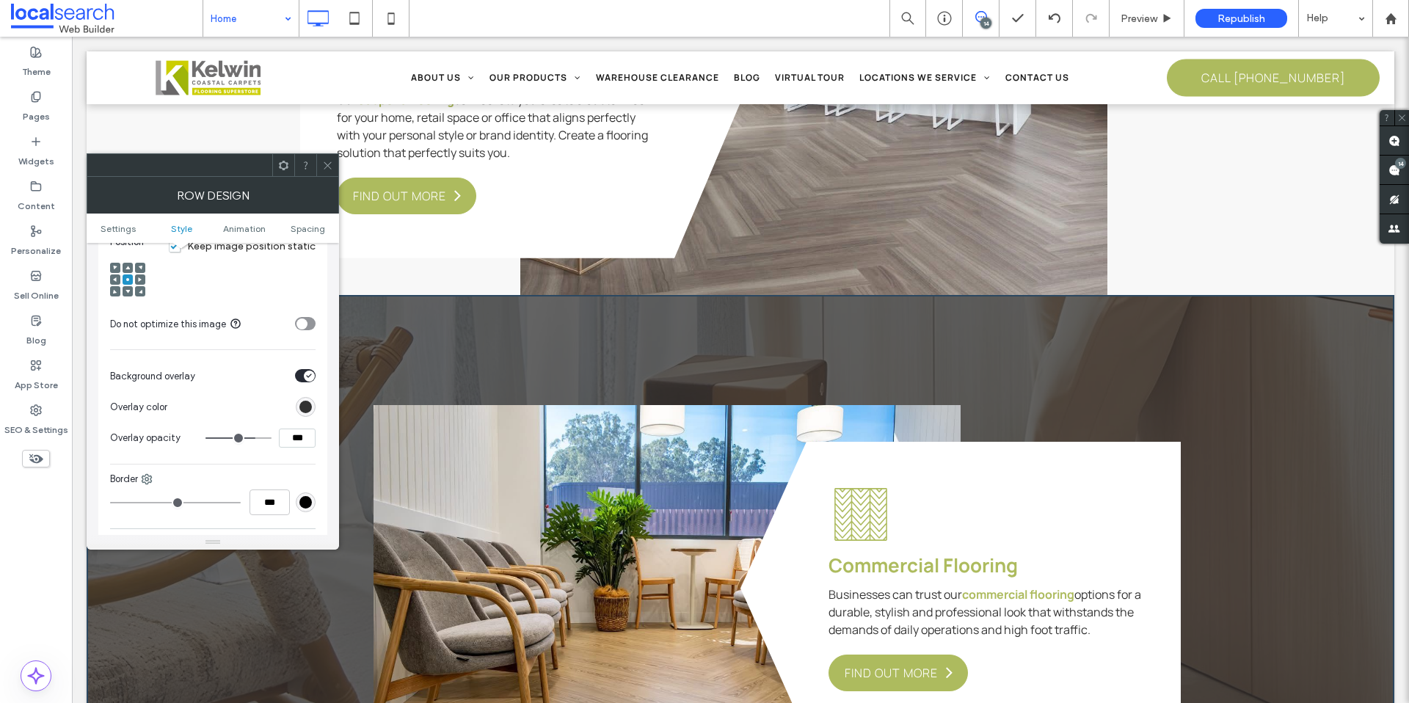
scroll to position [574, 0]
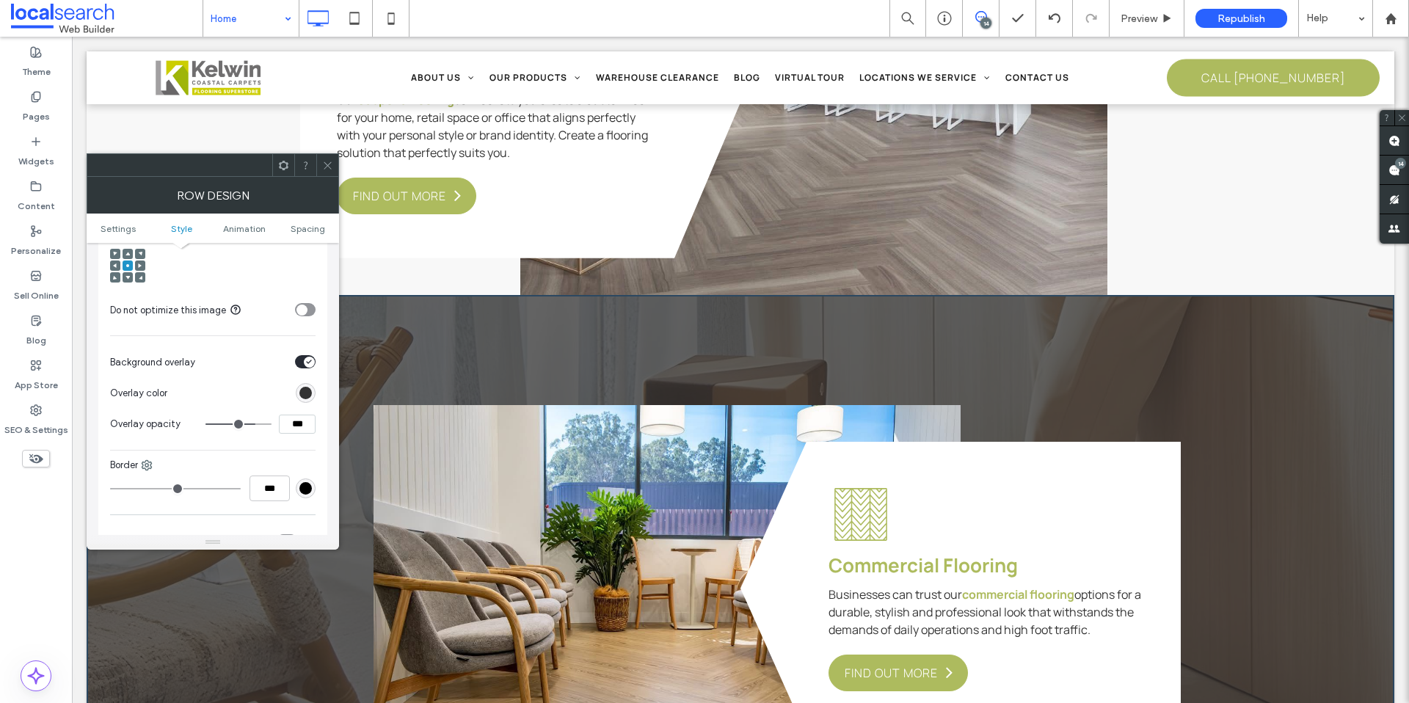
click at [303, 399] on div "rgb(50, 50, 50)" at bounding box center [306, 393] width 20 height 20
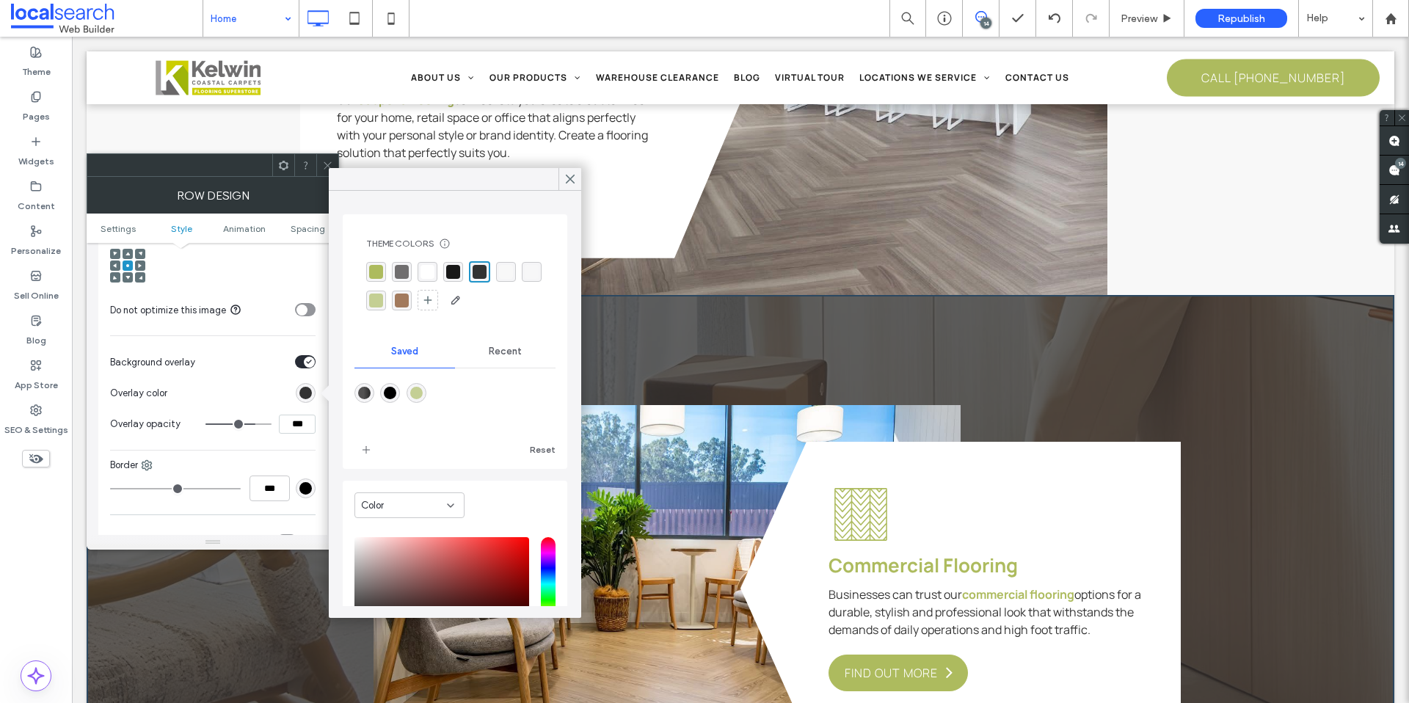
click at [511, 273] on div "rgba(248, 248, 248, 1)" at bounding box center [506, 272] width 14 height 14
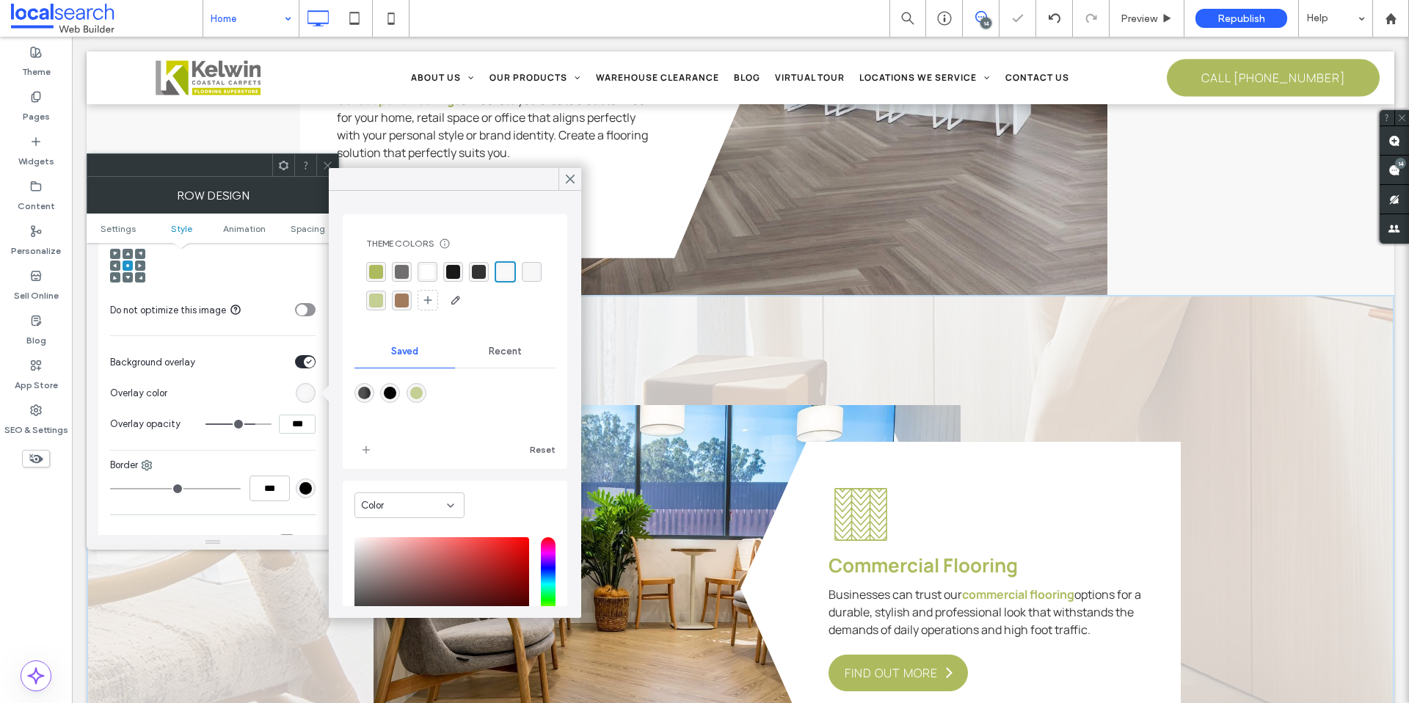
type input "**"
type input "***"
type input "****"
drag, startPoint x: 250, startPoint y: 423, endPoint x: 337, endPoint y: 431, distance: 87.6
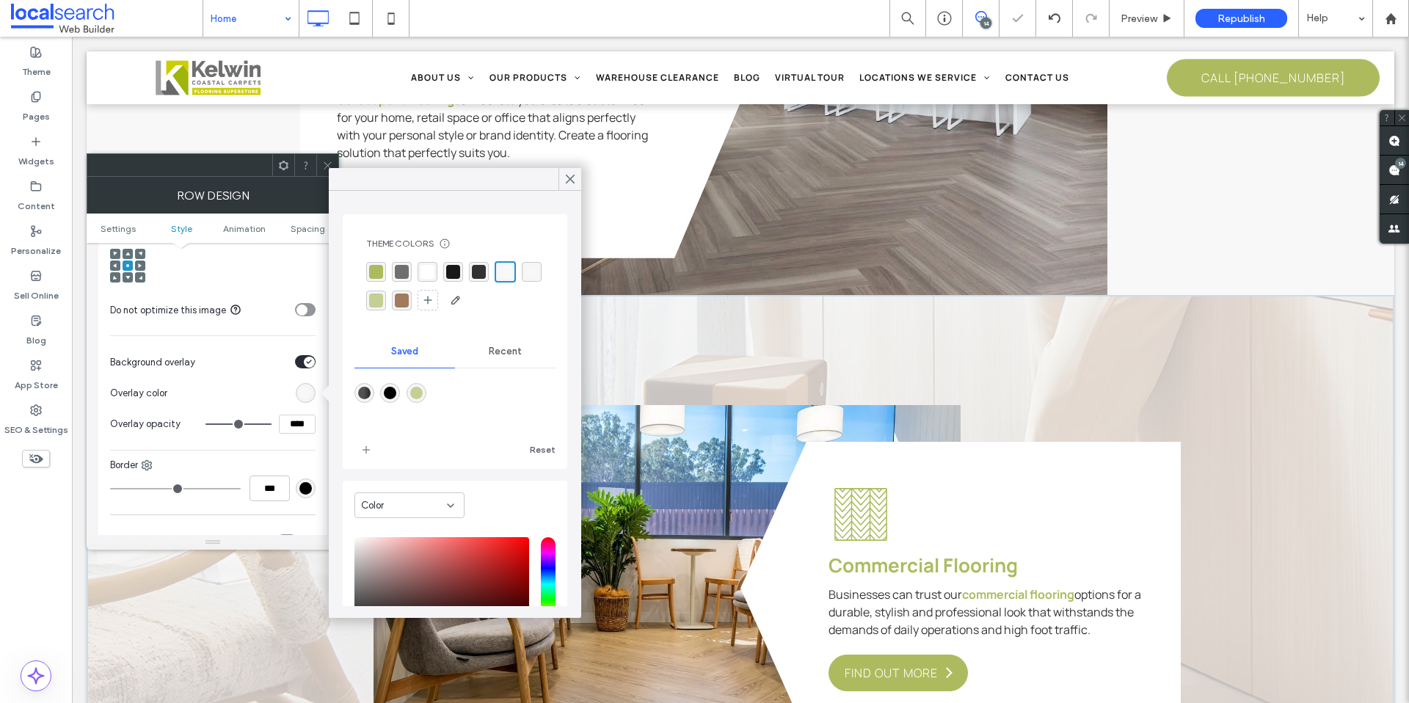
type input "***"
click at [271, 425] on input "range" at bounding box center [238, 423] width 66 height 1
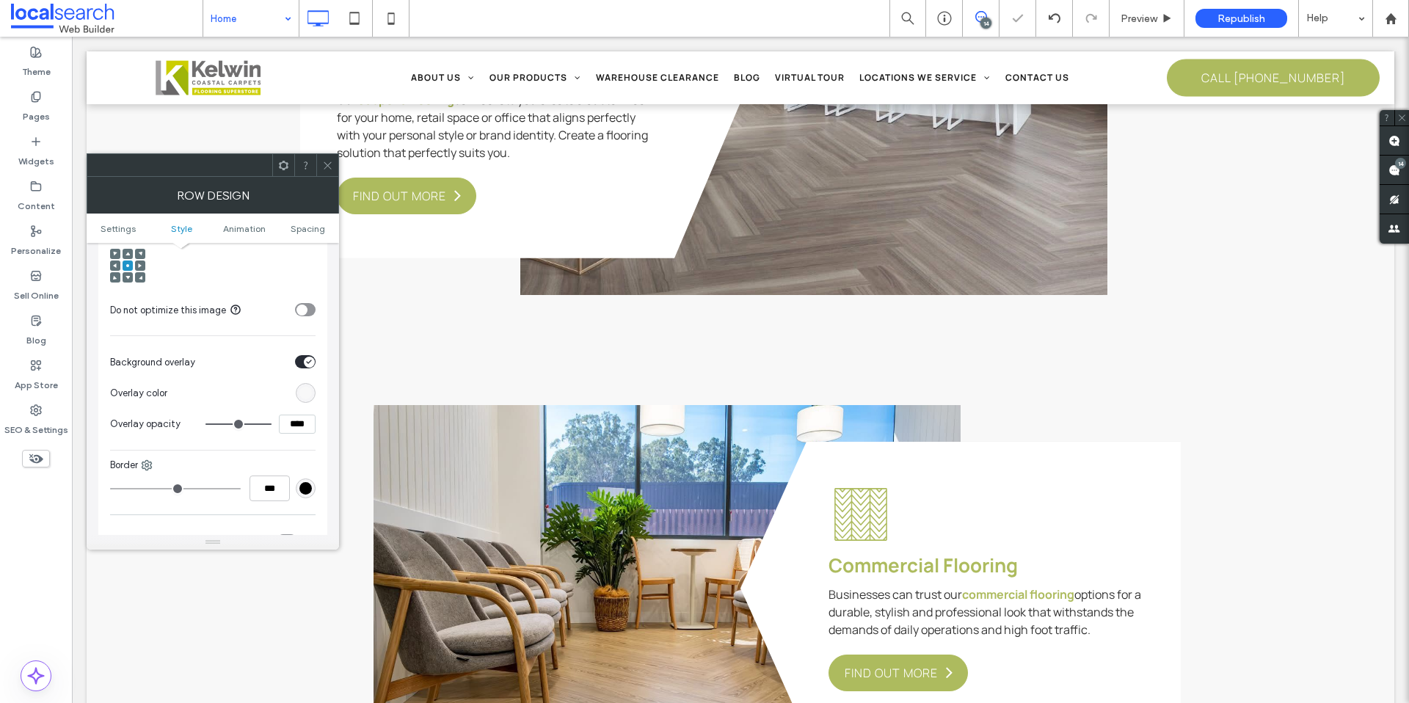
click at [329, 164] on icon at bounding box center [327, 165] width 11 height 11
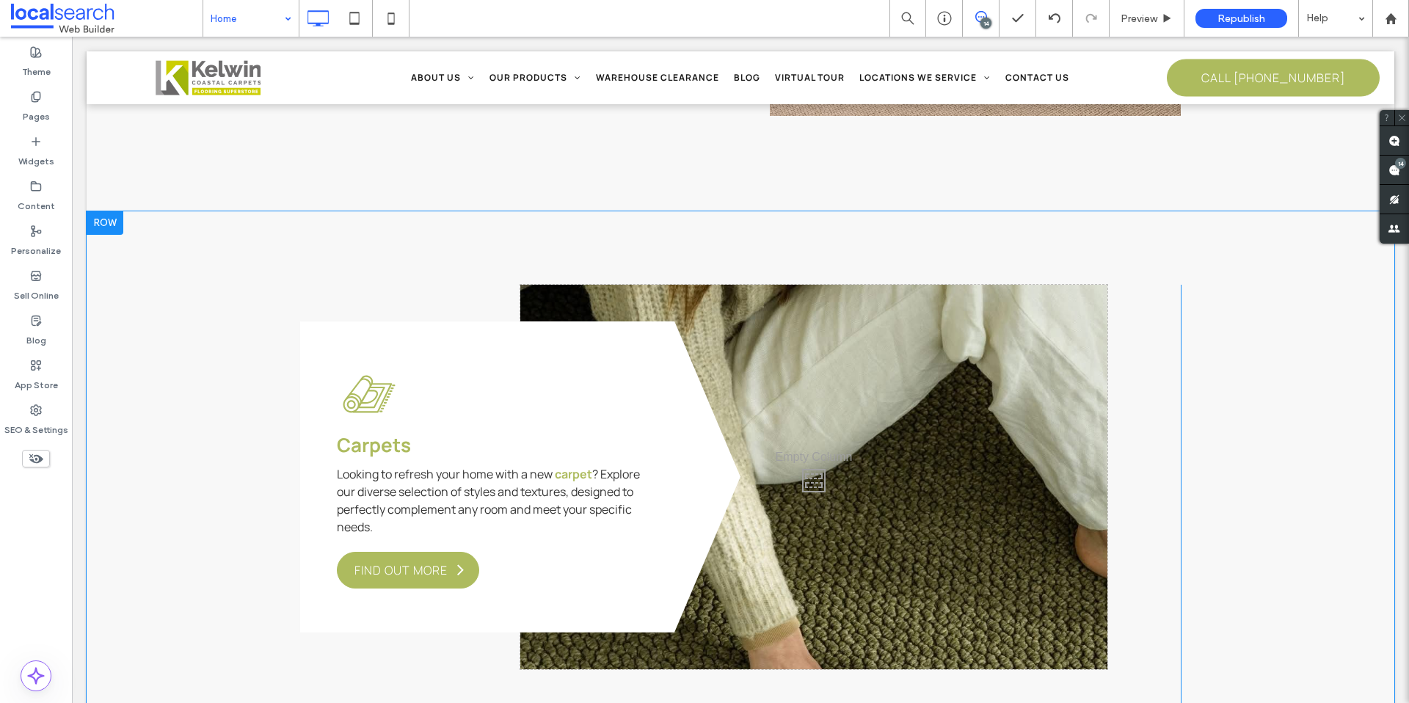
scroll to position [2347, 0]
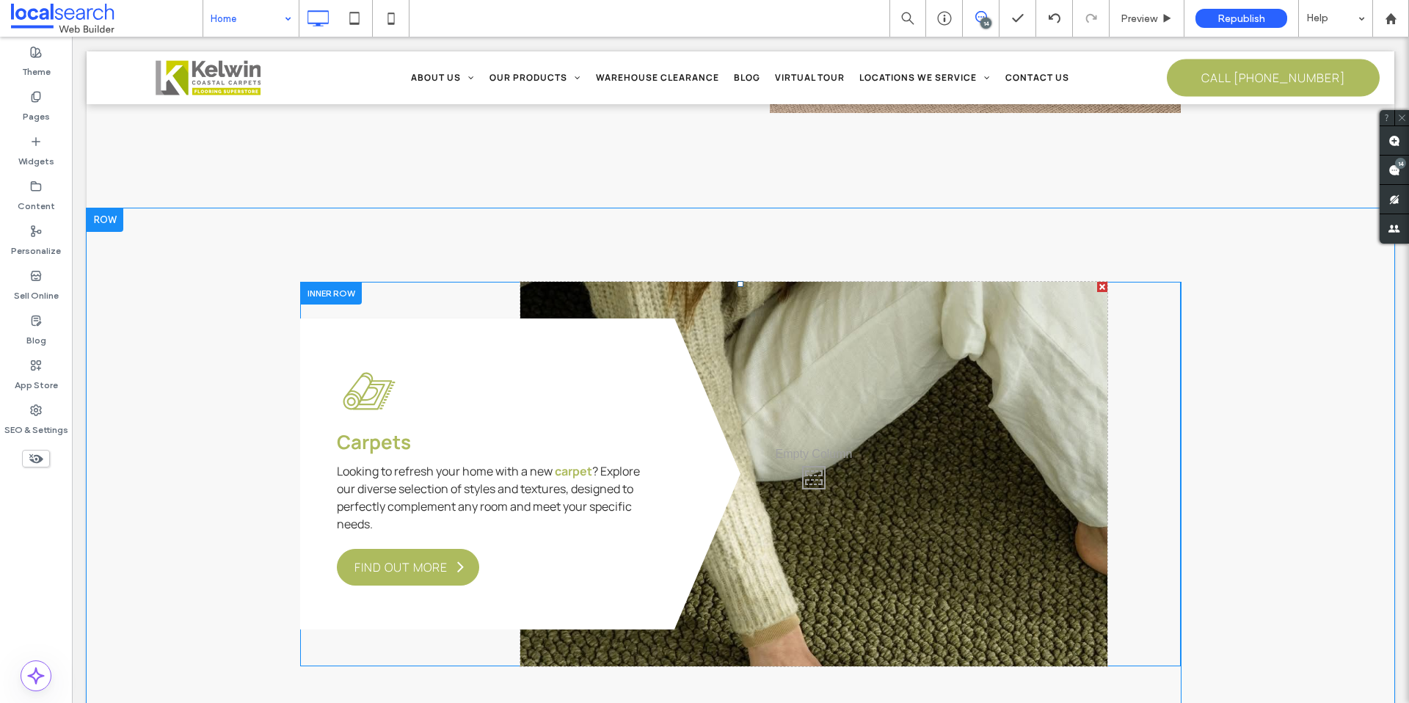
click at [335, 318] on div "Carpets Icon Carpets Looking to refresh your home with a new carpet ? Explore o…" at bounding box center [520, 473] width 440 height 311
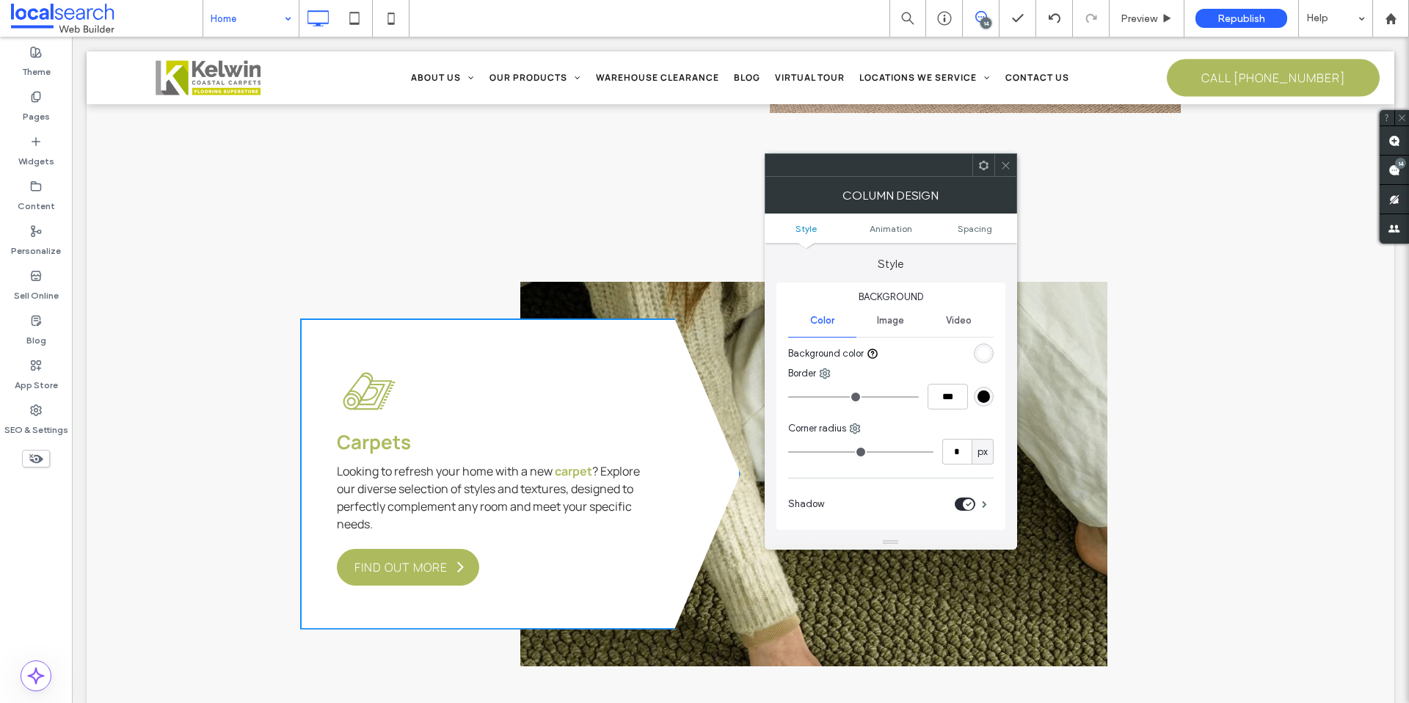
click at [985, 349] on div "rgb(255, 255, 255)" at bounding box center [983, 353] width 12 height 12
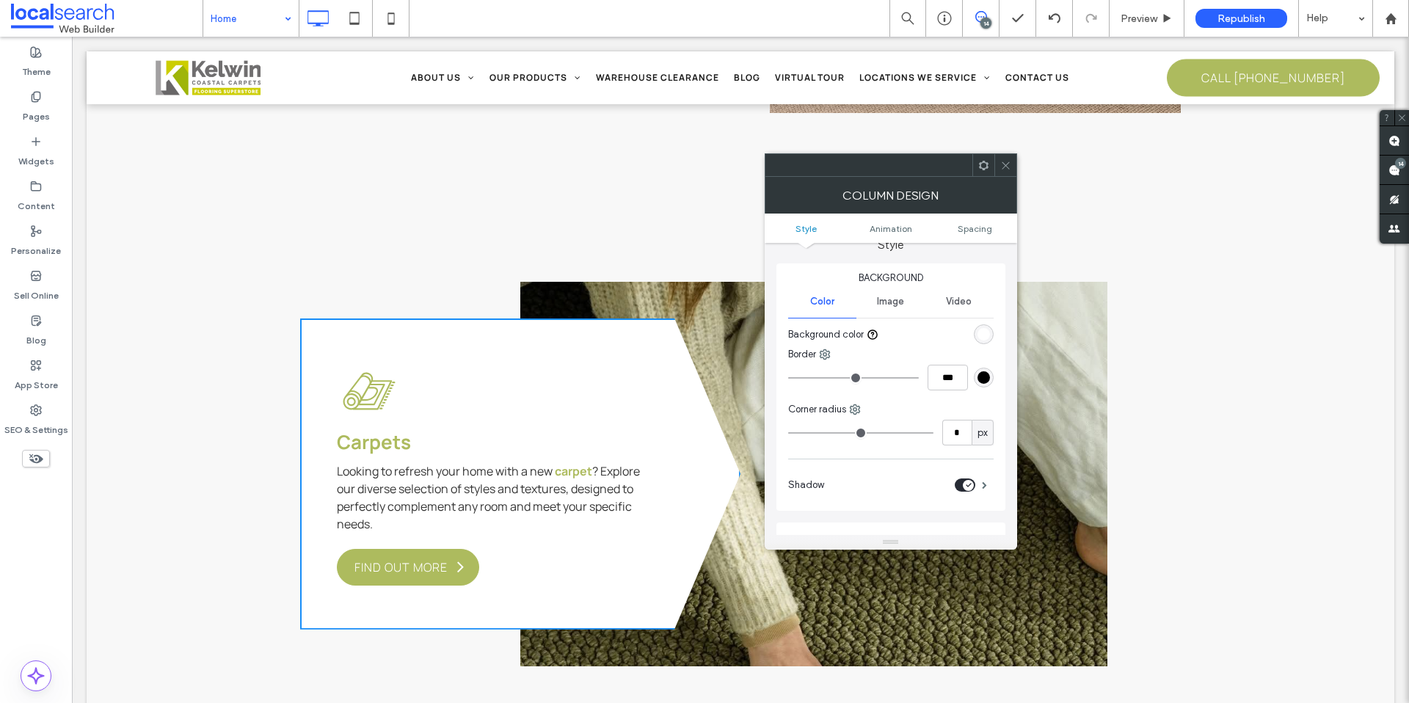
scroll to position [18, 0]
click at [989, 378] on div "rgb(0, 0, 0)" at bounding box center [983, 378] width 12 height 12
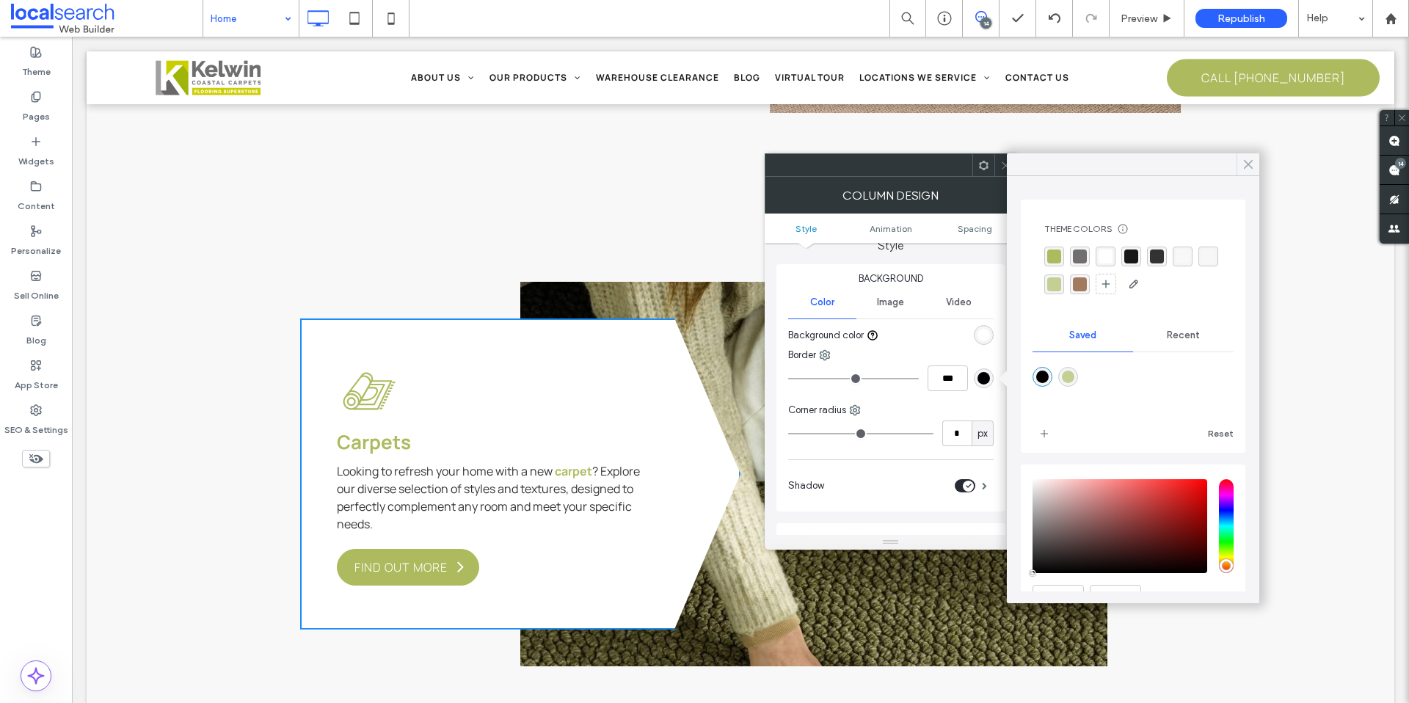
click at [1249, 164] on use at bounding box center [1247, 165] width 7 height 8
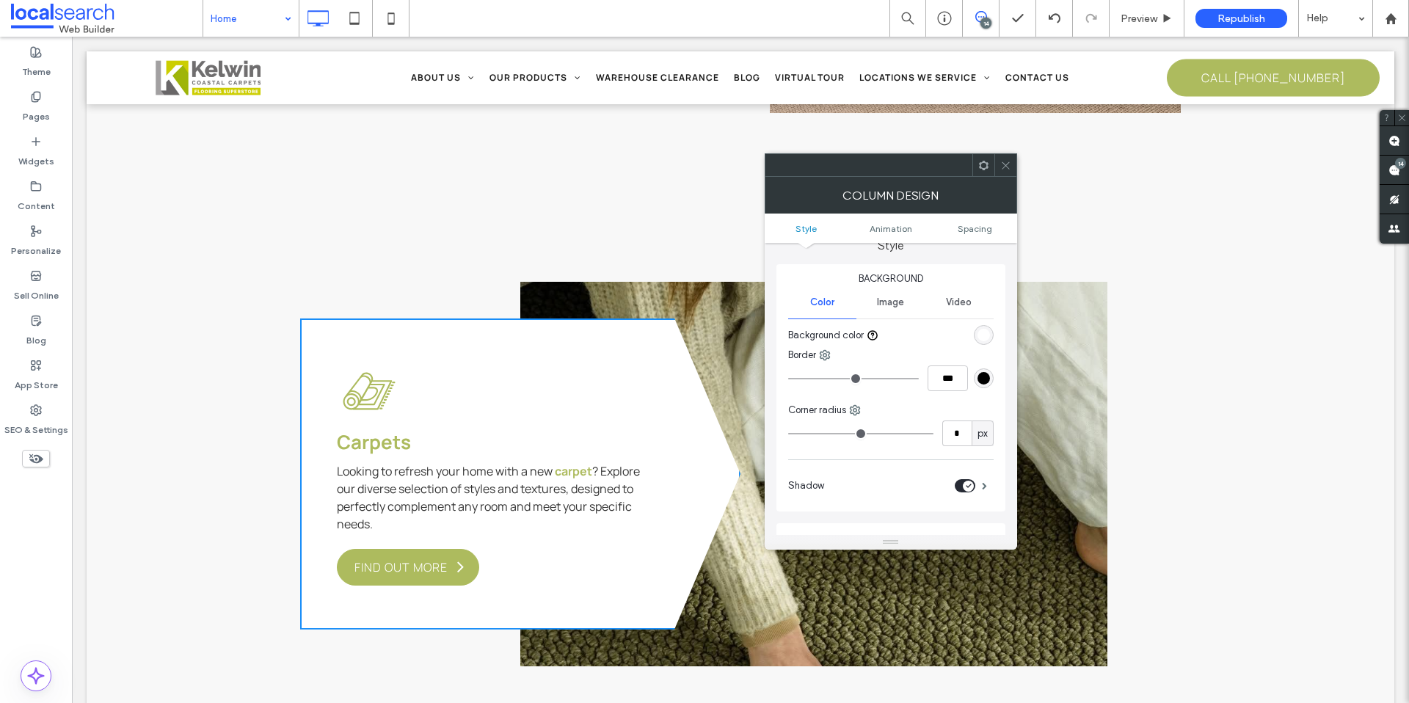
click at [1012, 164] on div at bounding box center [1005, 165] width 22 height 22
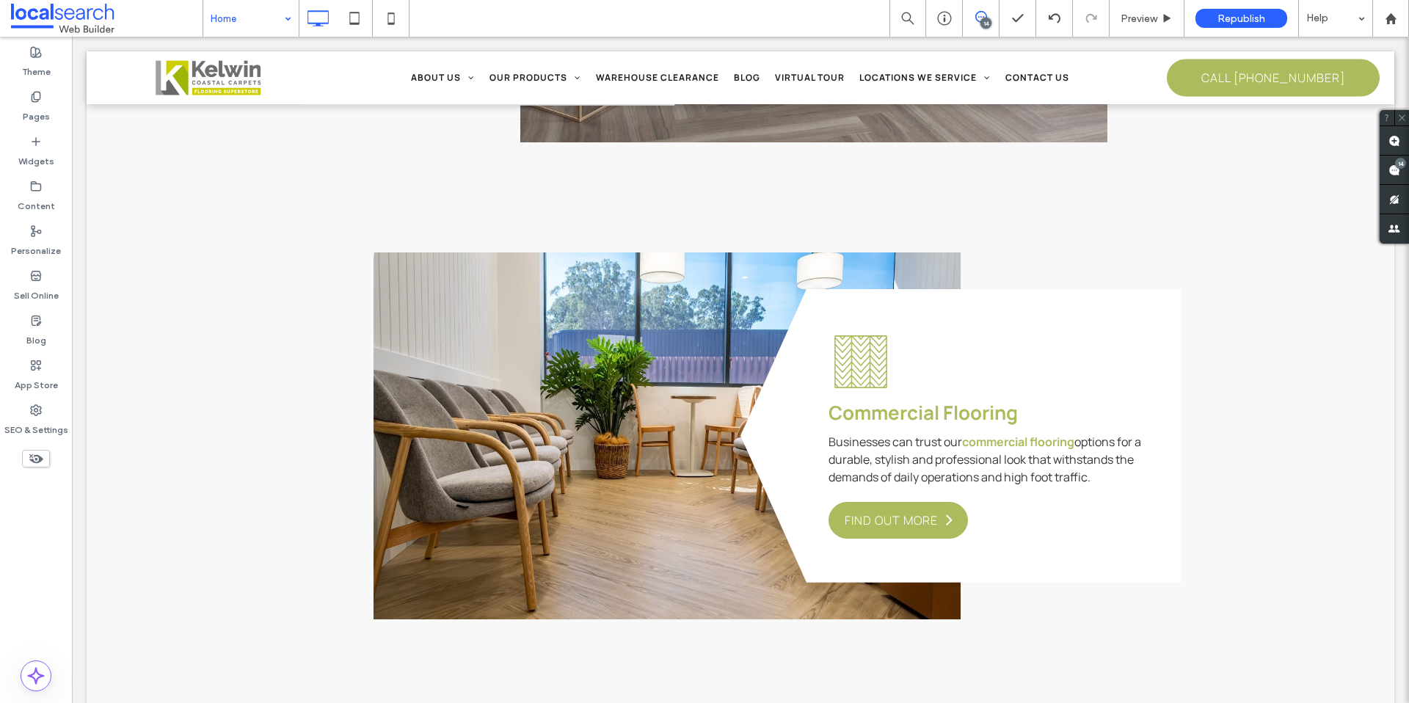
scroll to position [4799, 0]
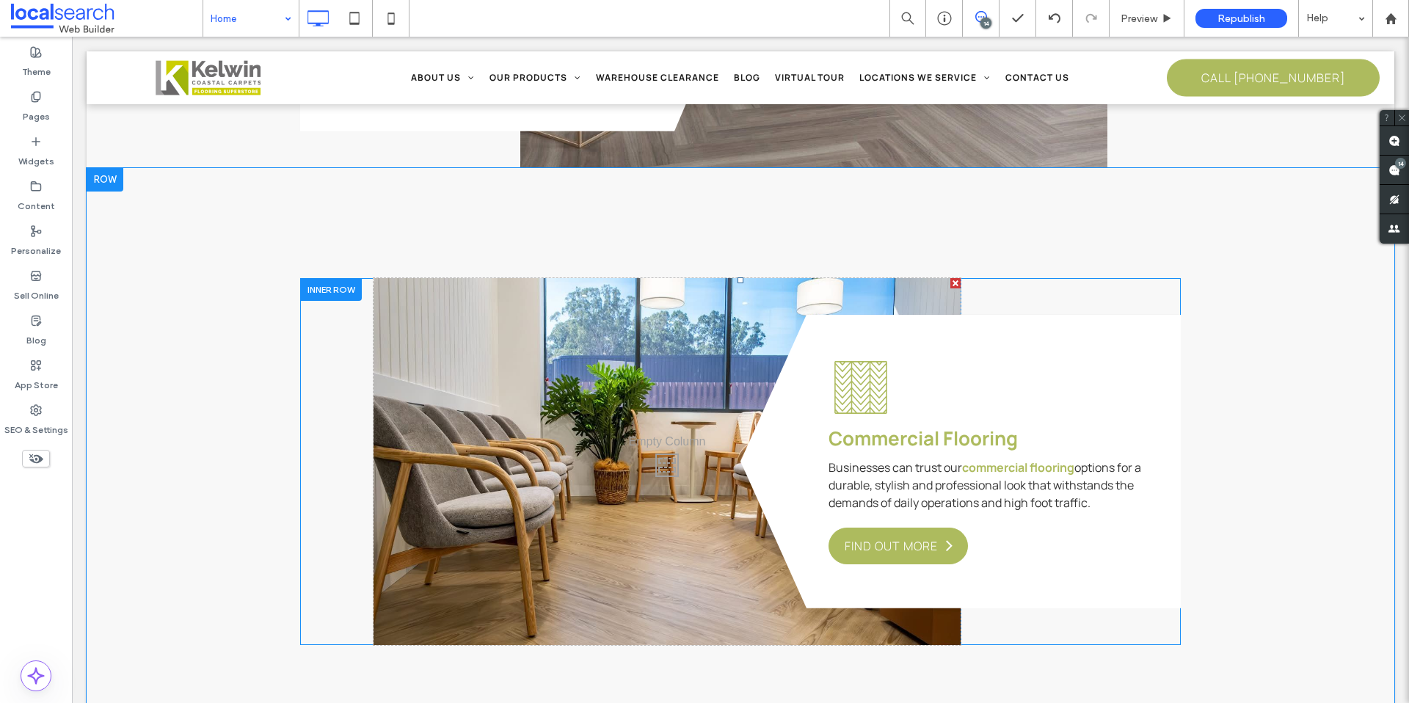
click at [513, 448] on div "Click To Paste" at bounding box center [666, 461] width 587 height 367
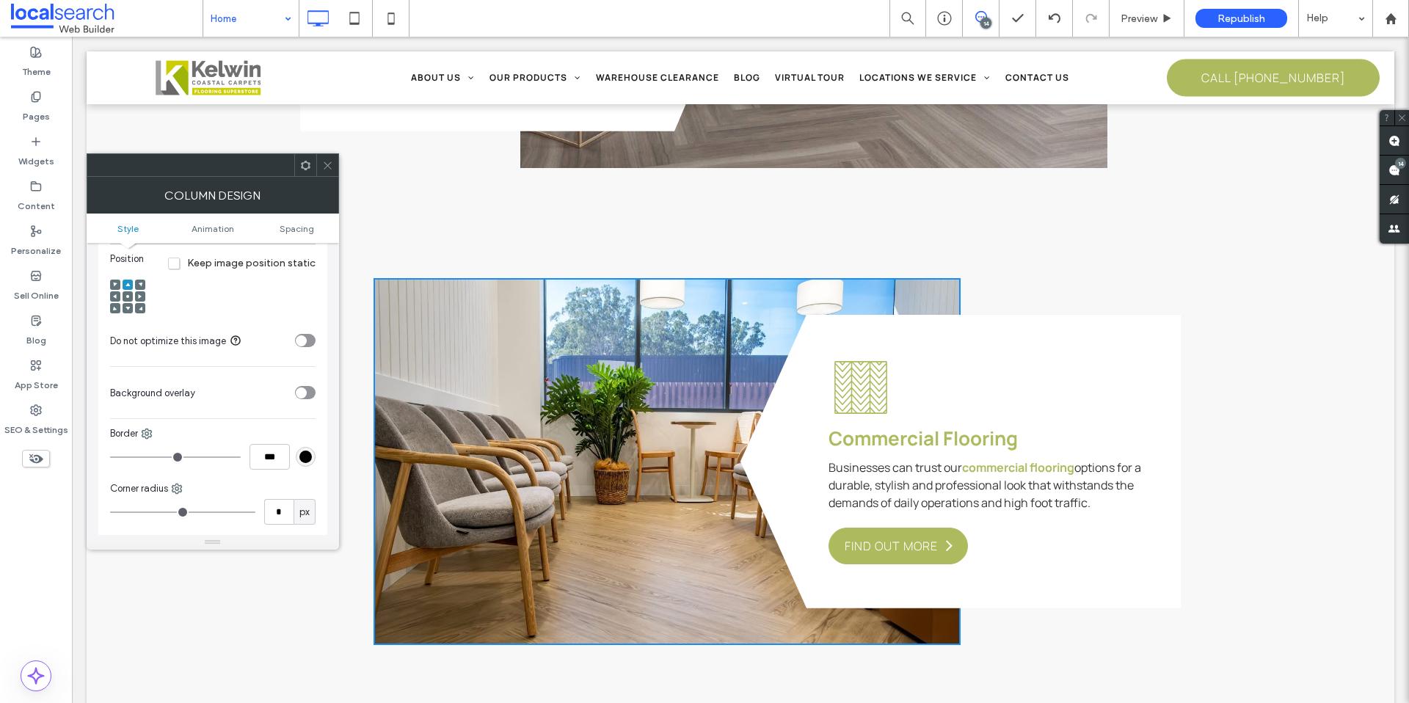
scroll to position [365, 0]
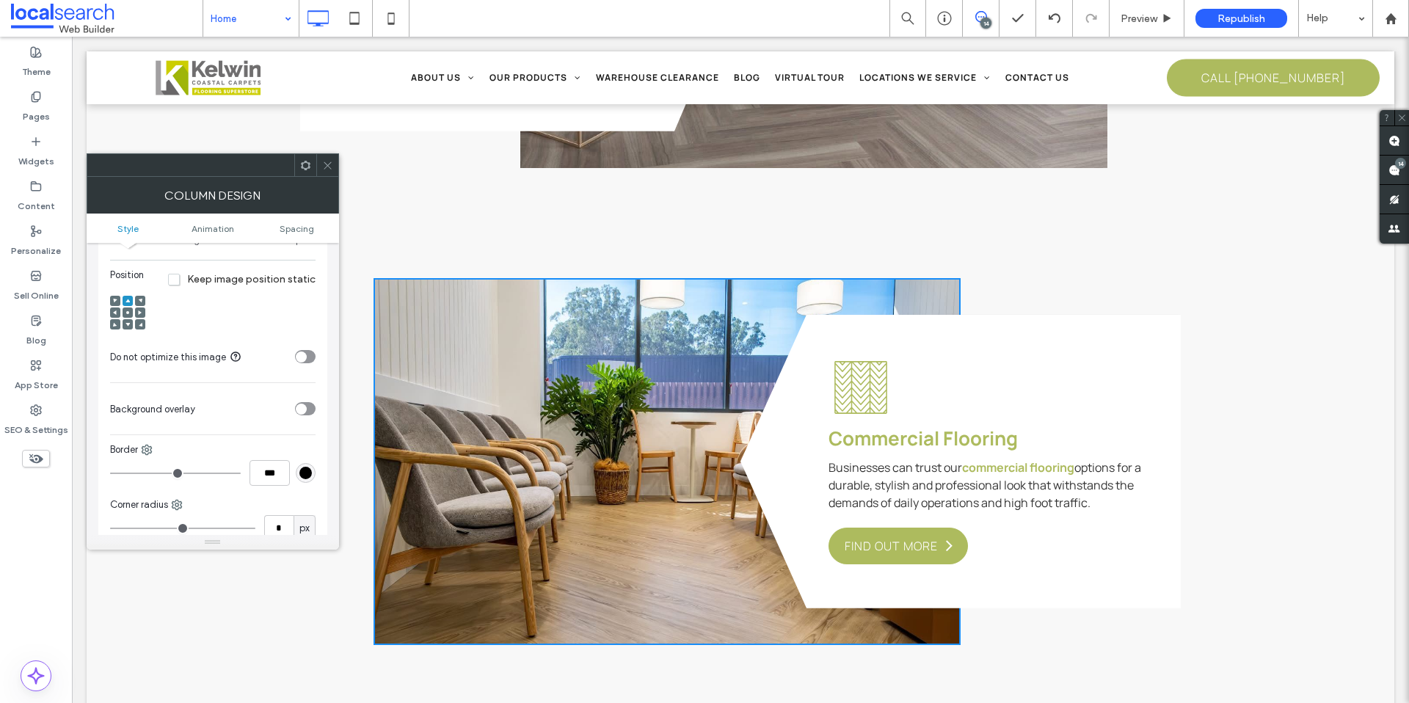
click at [144, 312] on div at bounding box center [140, 312] width 10 height 10
click at [133, 312] on div at bounding box center [127, 313] width 35 height 35
click at [128, 313] on use at bounding box center [127, 312] width 3 height 3
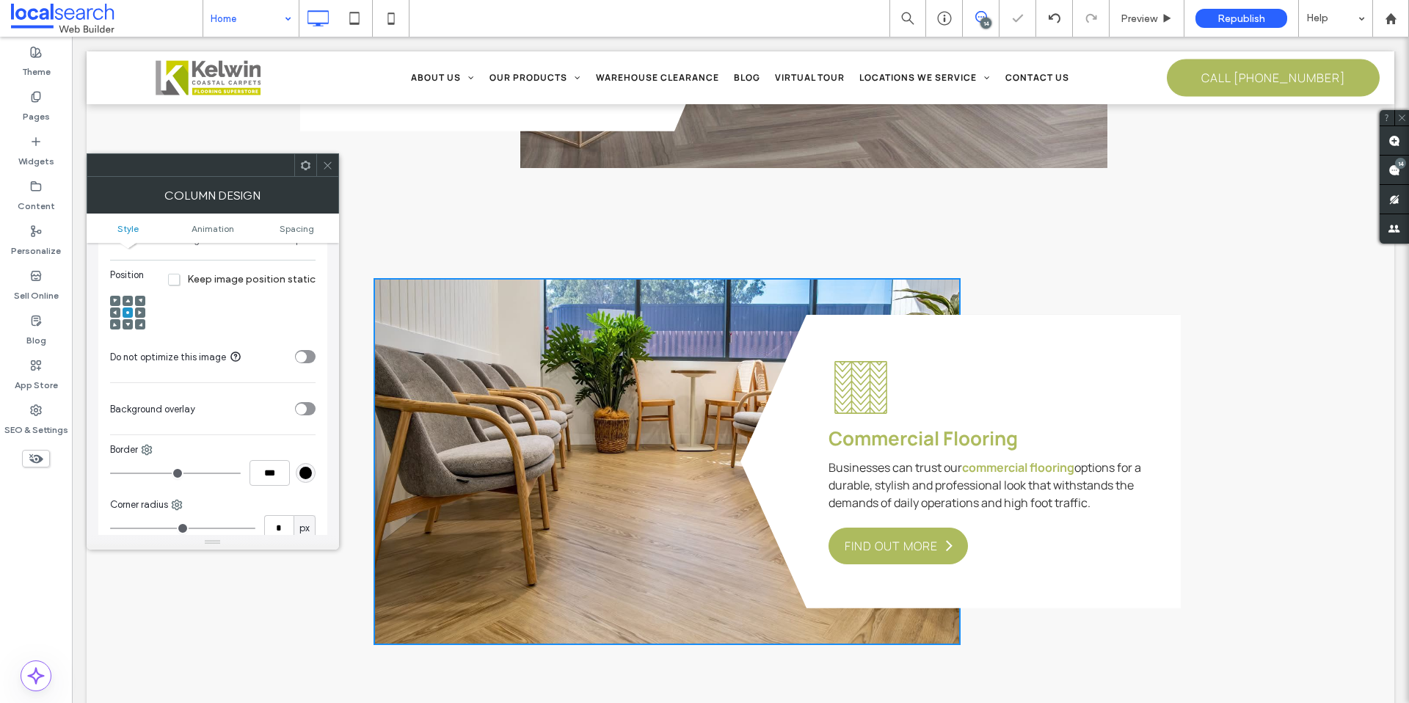
click at [138, 313] on icon at bounding box center [140, 312] width 4 height 4
click at [125, 324] on icon at bounding box center [127, 324] width 4 height 4
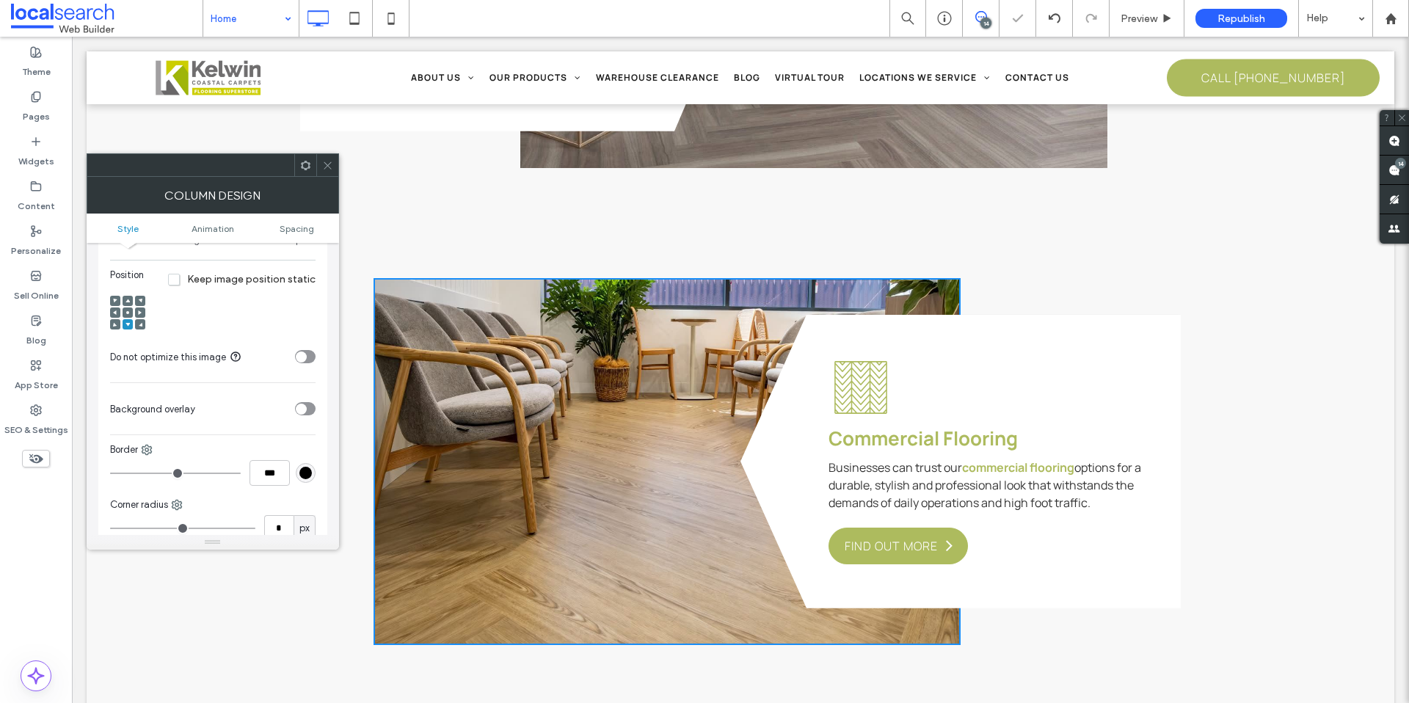
click at [128, 310] on icon at bounding box center [127, 312] width 4 height 4
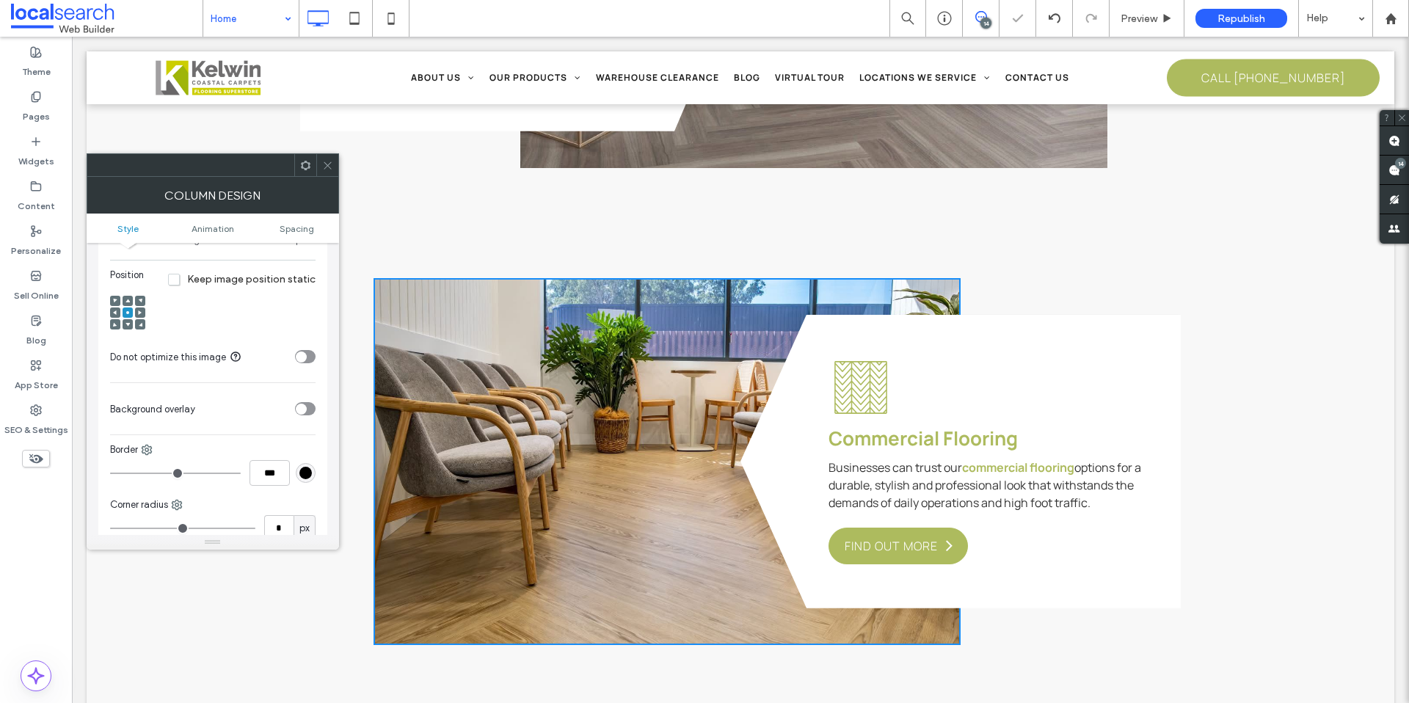
click at [128, 302] on icon at bounding box center [127, 301] width 4 height 4
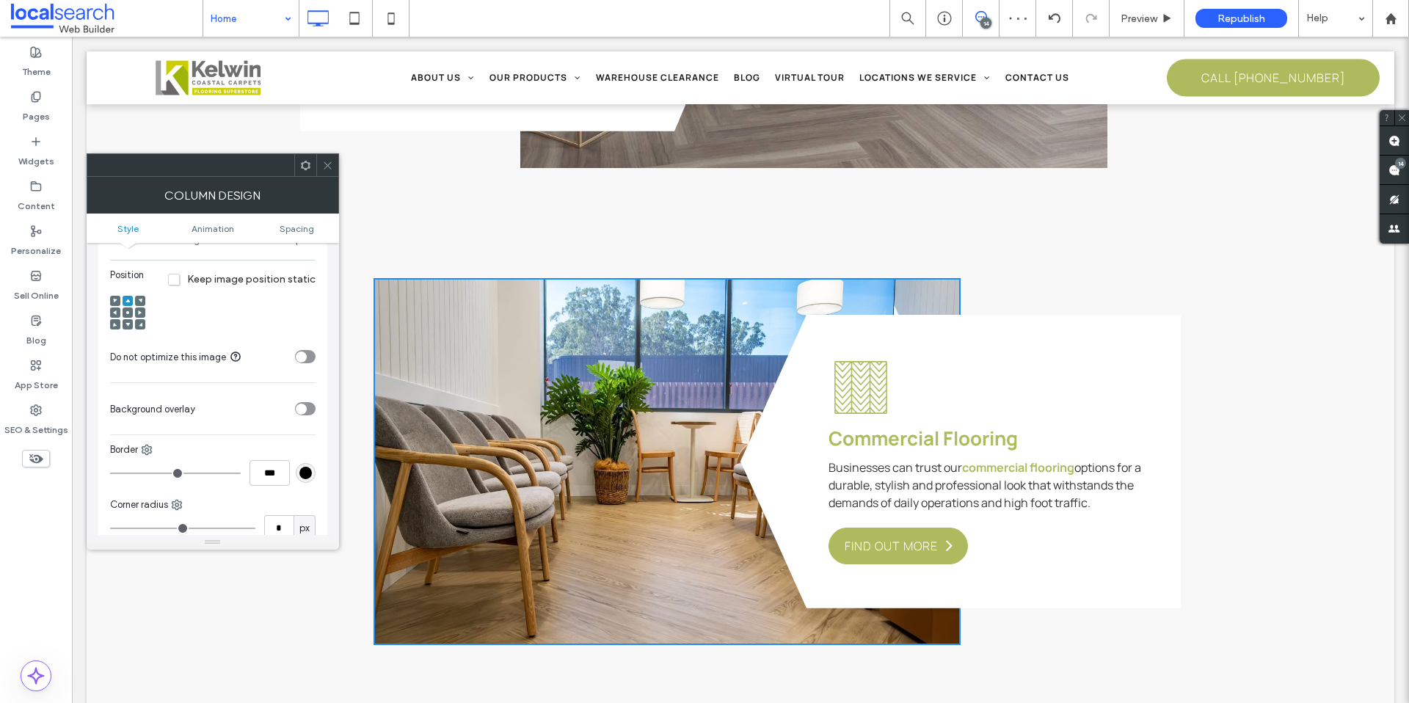
click at [128, 313] on icon at bounding box center [127, 312] width 4 height 4
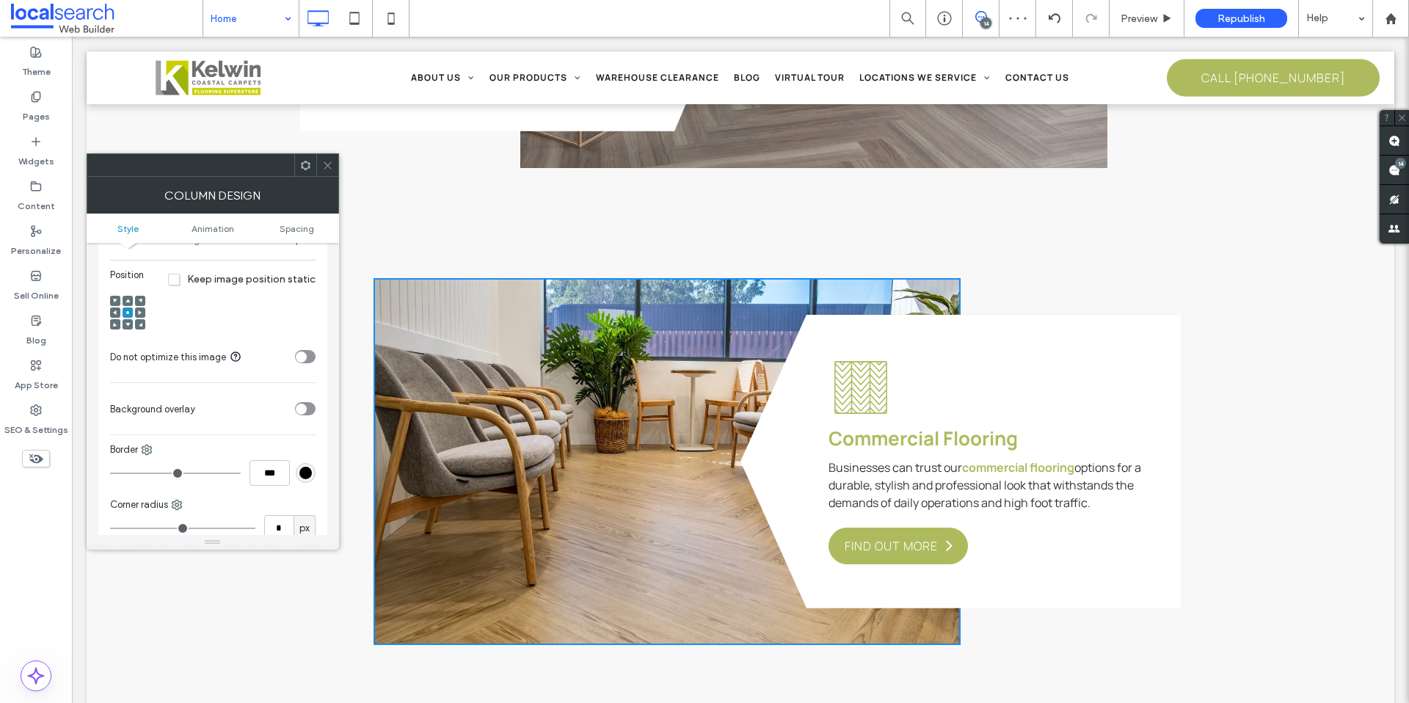
click at [329, 162] on use at bounding box center [327, 164] width 7 height 7
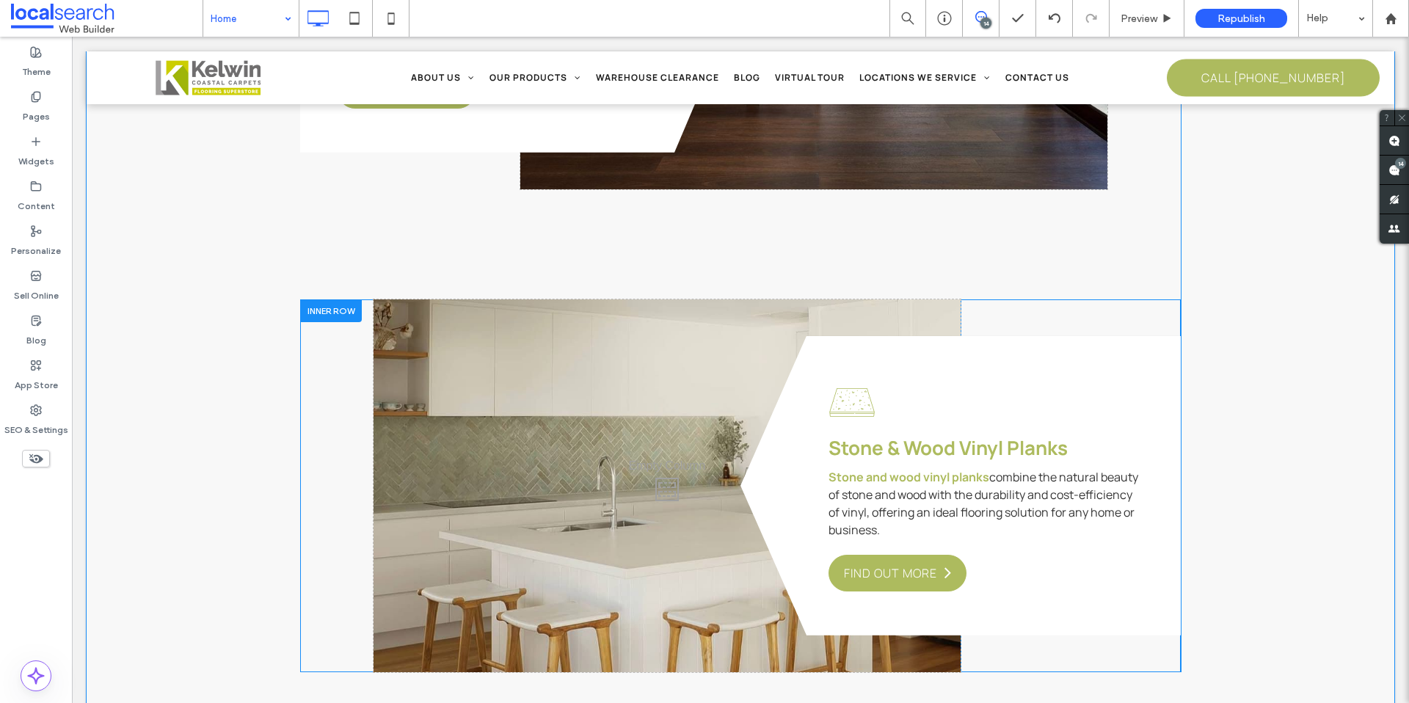
scroll to position [3824, 0]
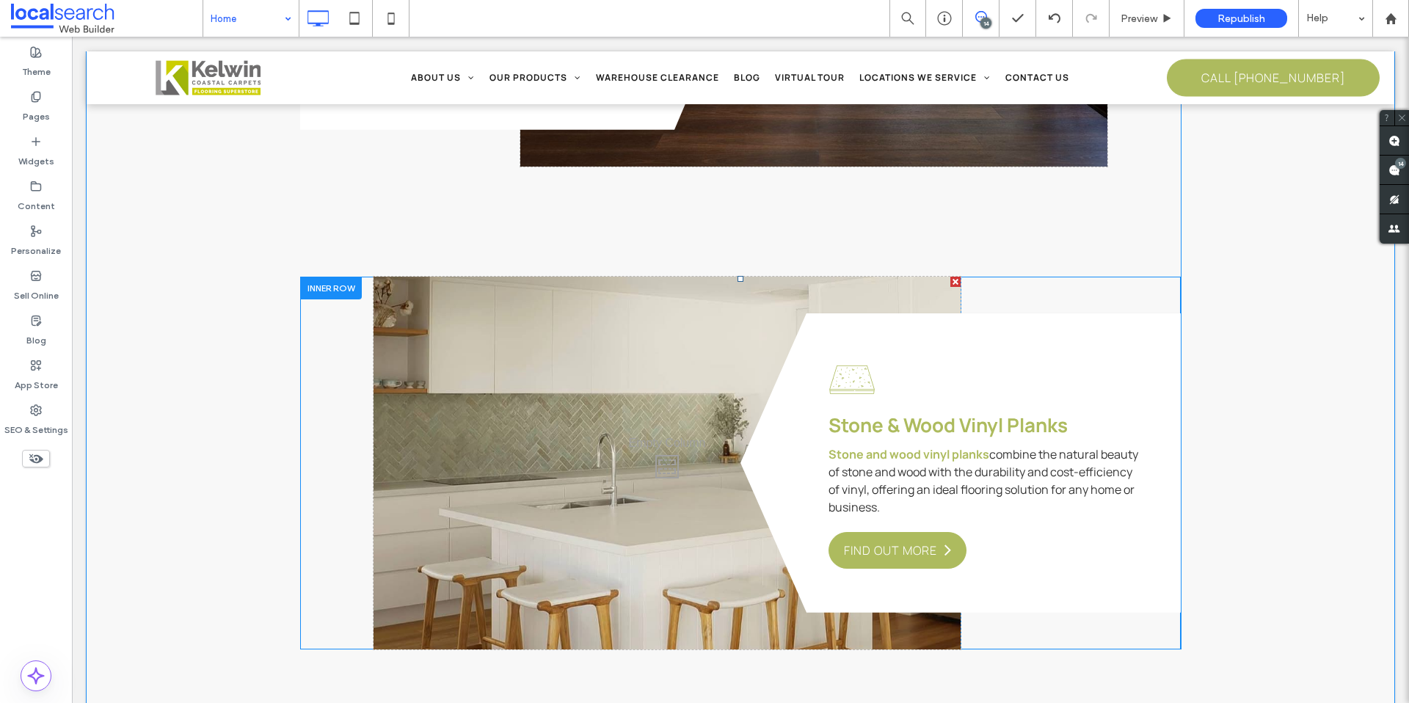
click at [512, 402] on div "Click To Paste" at bounding box center [666, 463] width 587 height 373
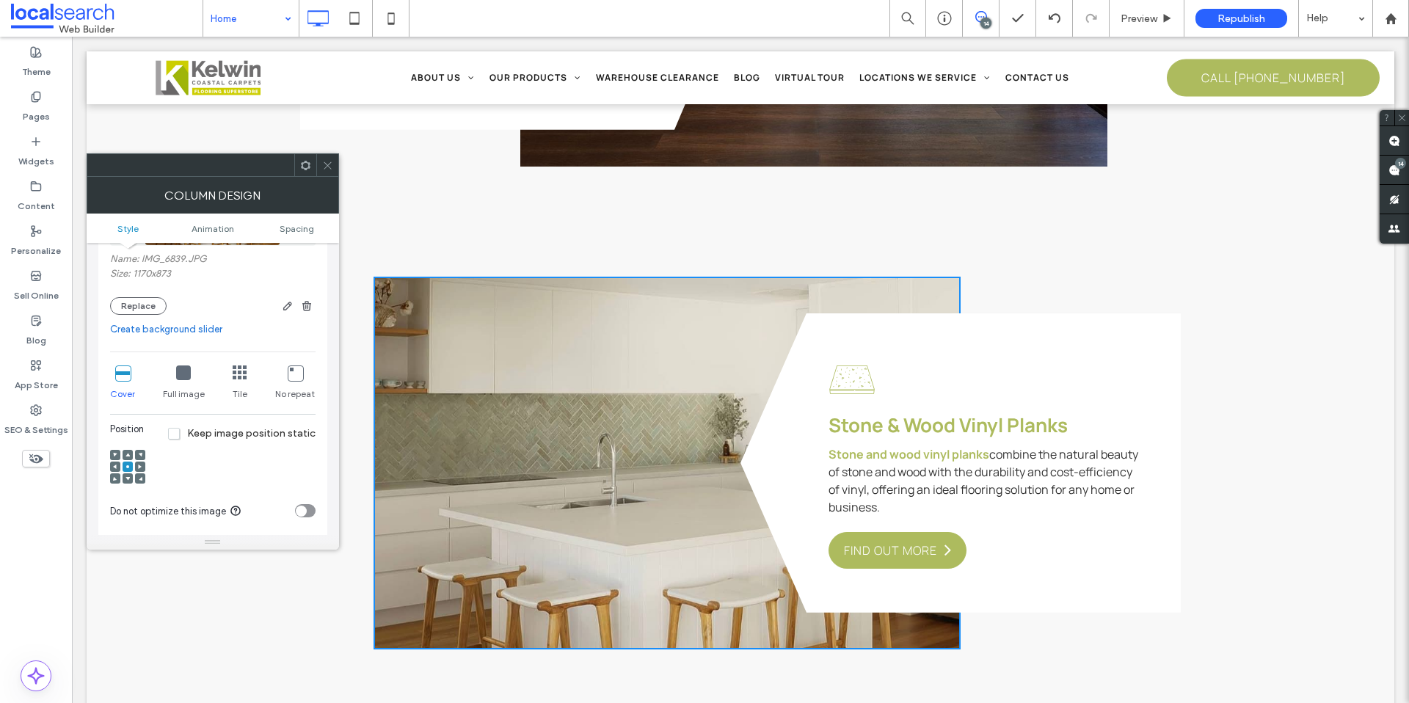
scroll to position [211, 0]
click at [128, 477] on use at bounding box center [127, 478] width 4 height 4
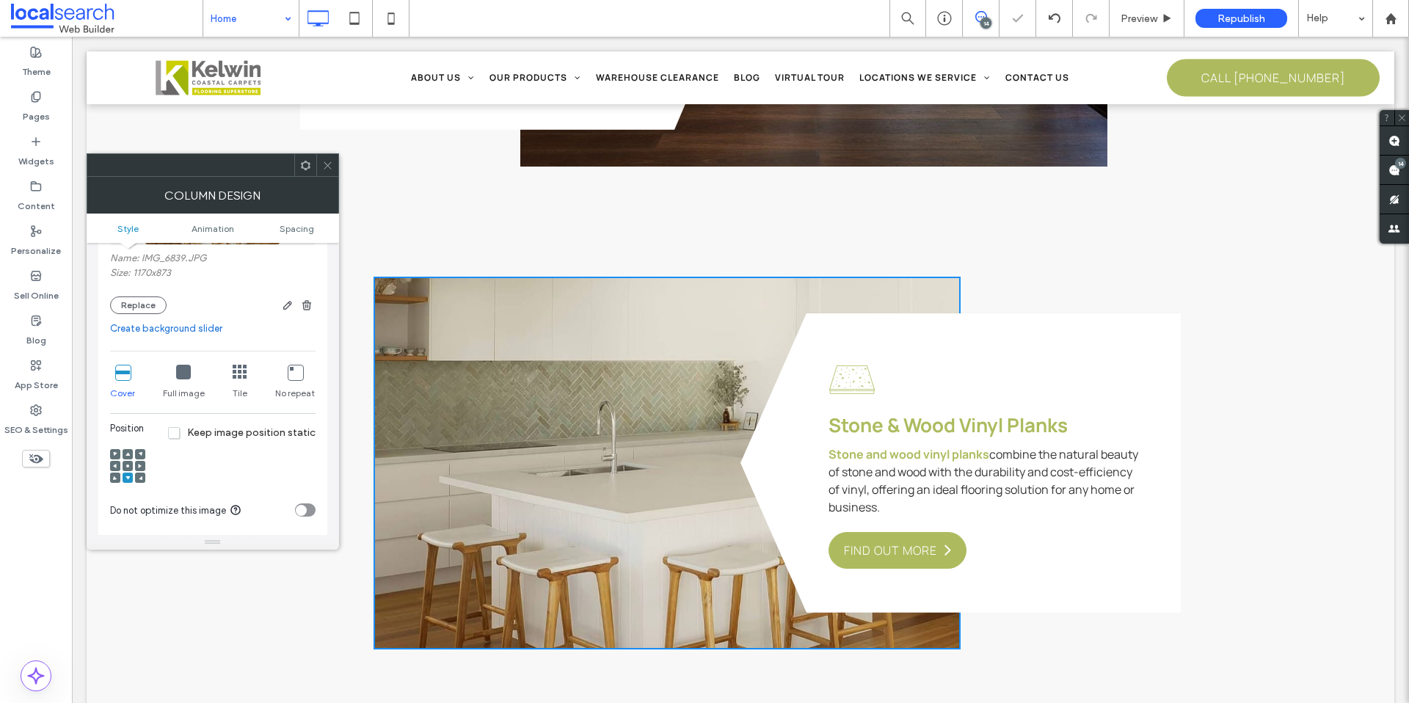
click at [128, 477] on use at bounding box center [127, 478] width 4 height 4
click at [329, 170] on icon at bounding box center [327, 165] width 11 height 11
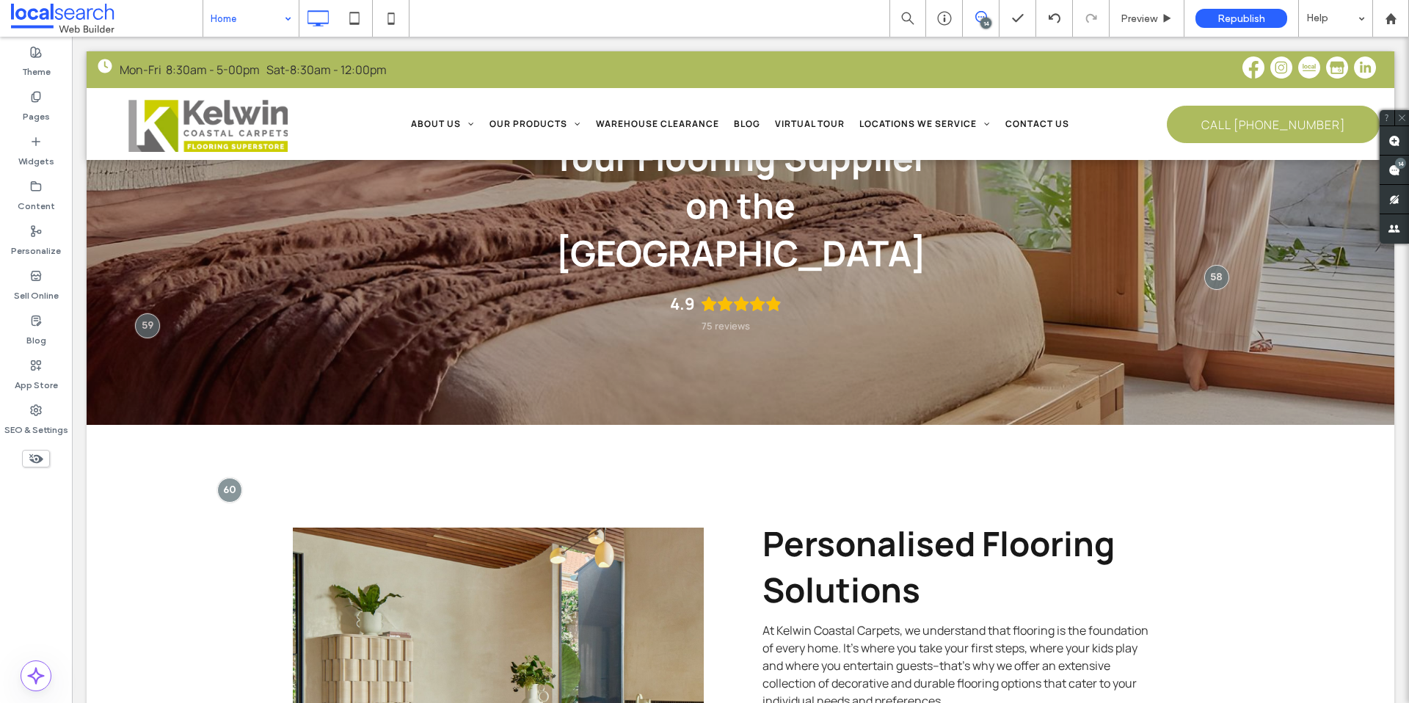
scroll to position [0, 0]
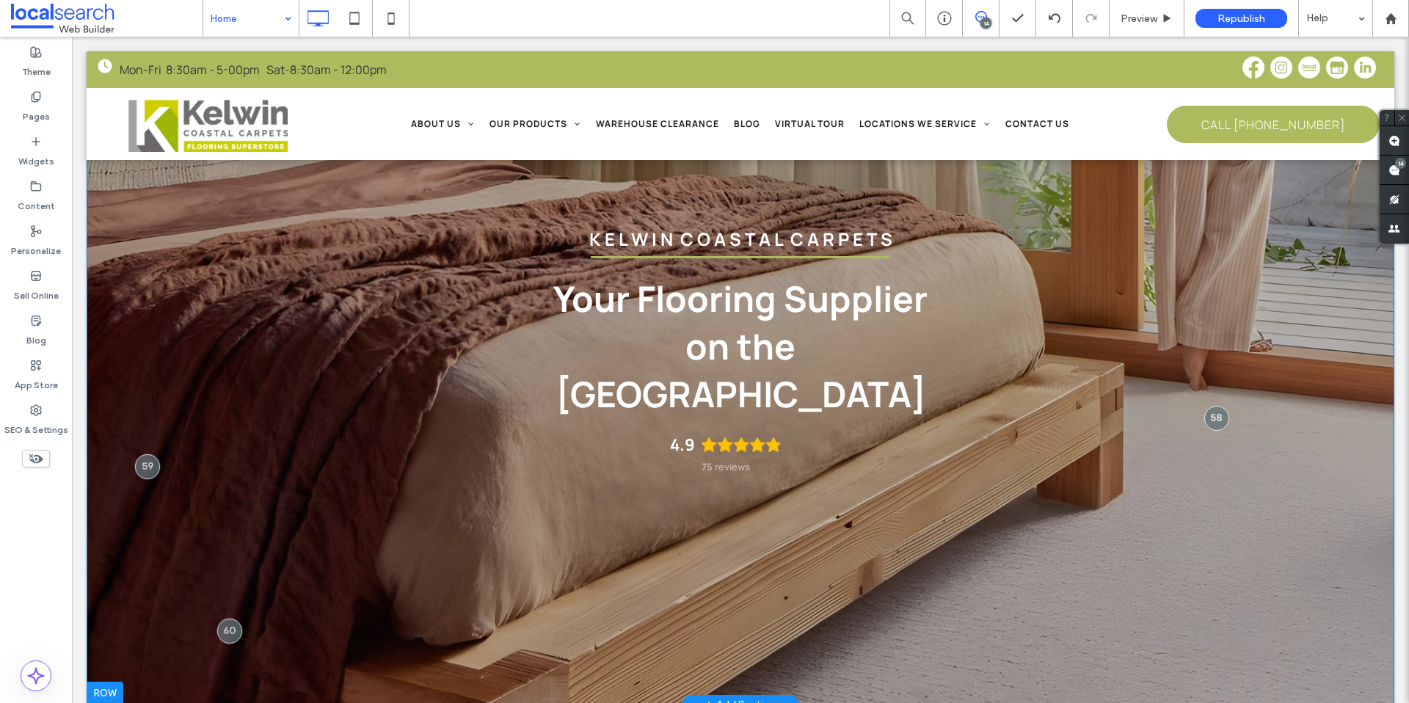
click at [205, 333] on div "K E L W I N C O A S T A L C A R P E T S Your Flooring Supplier on the [GEOGRAPH…" at bounding box center [740, 378] width 1307 height 654
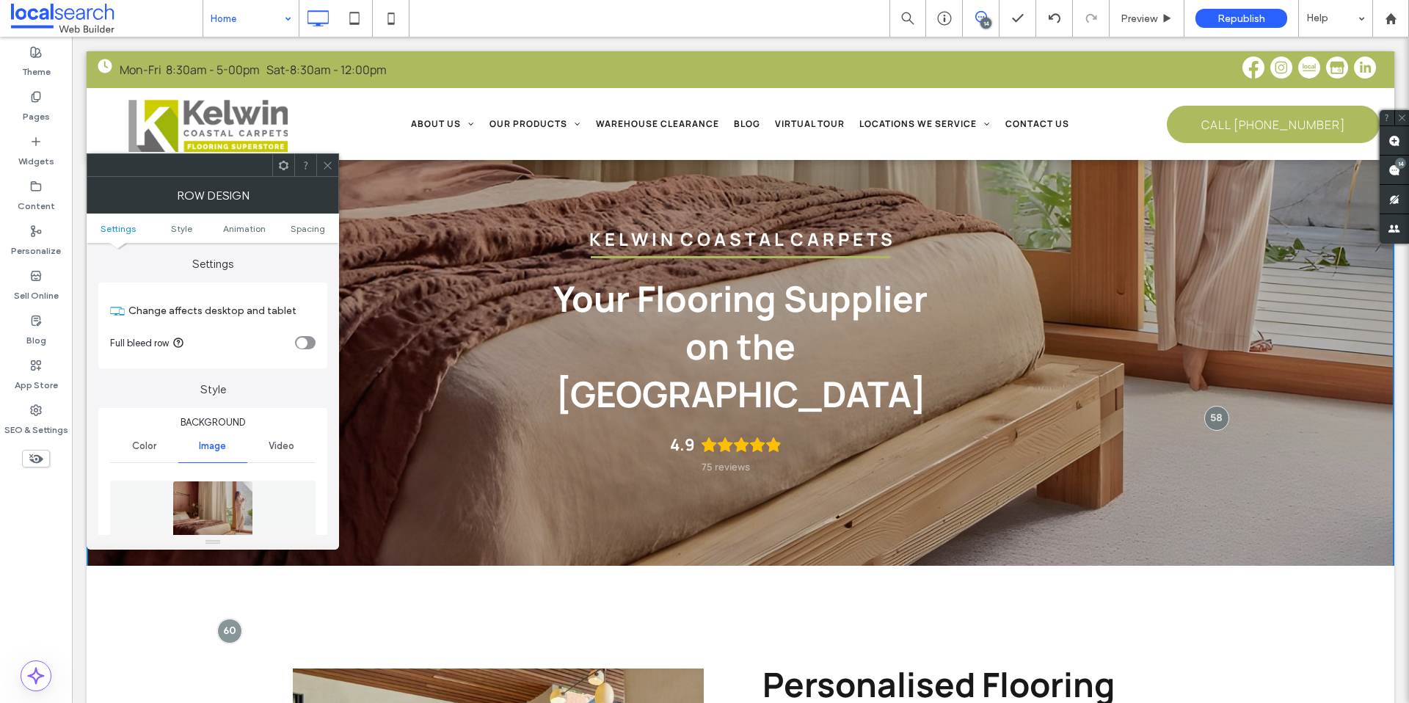
click at [329, 160] on icon at bounding box center [327, 165] width 11 height 11
